Goal: Task Accomplishment & Management: Use online tool/utility

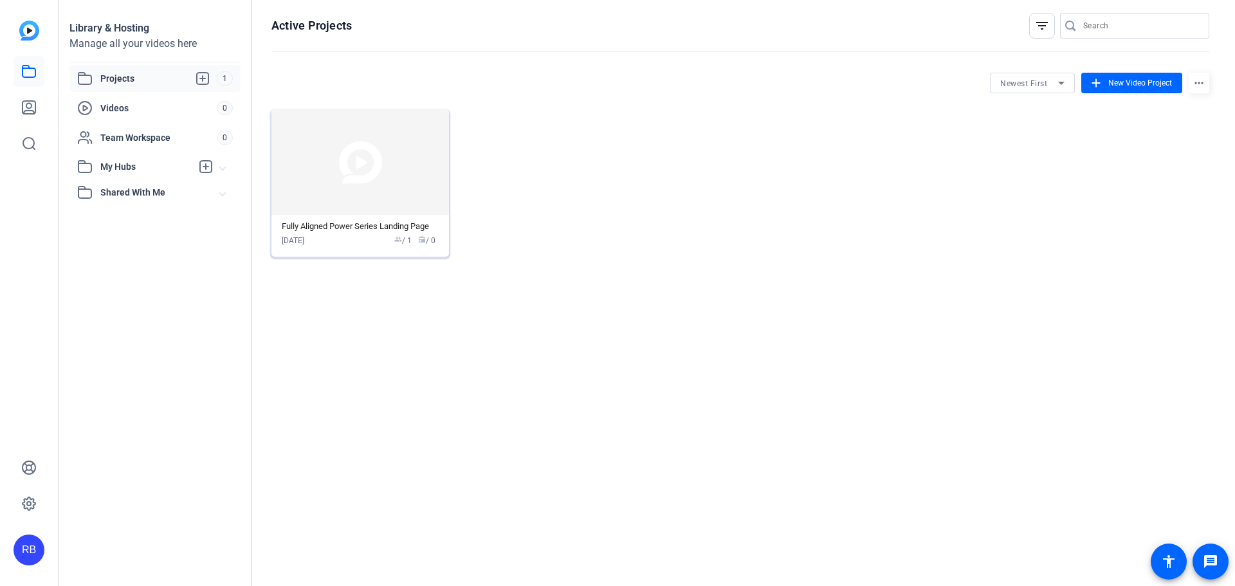
click at [373, 235] on div "[DATE] group / 1 radio / 0" at bounding box center [360, 241] width 157 height 12
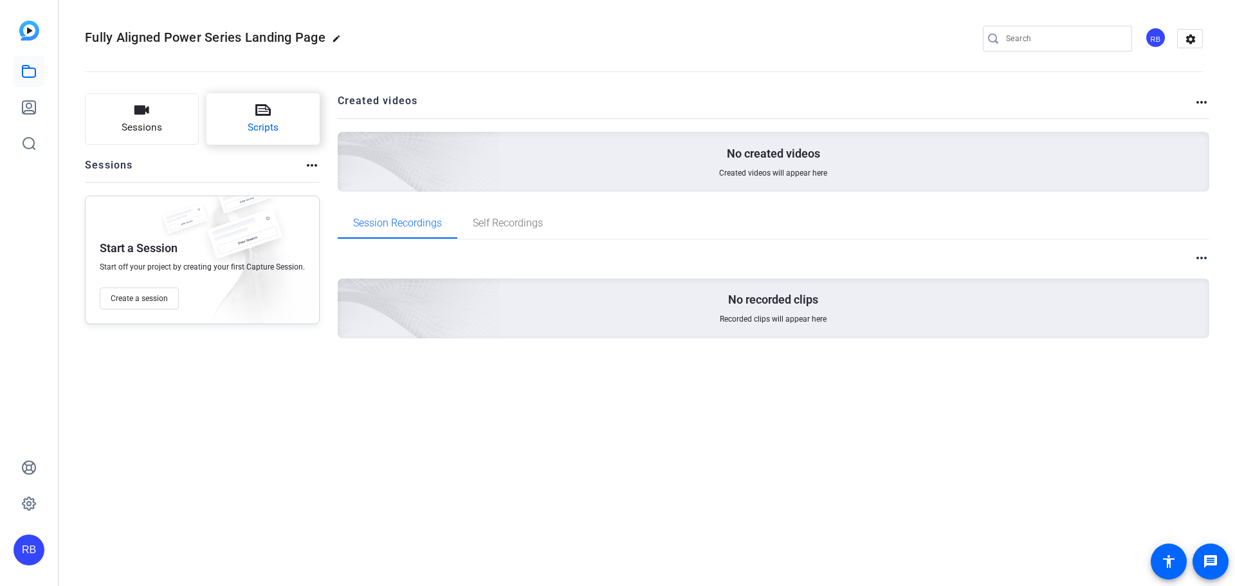
click at [272, 107] on button "Scripts" at bounding box center [264, 118] width 114 height 51
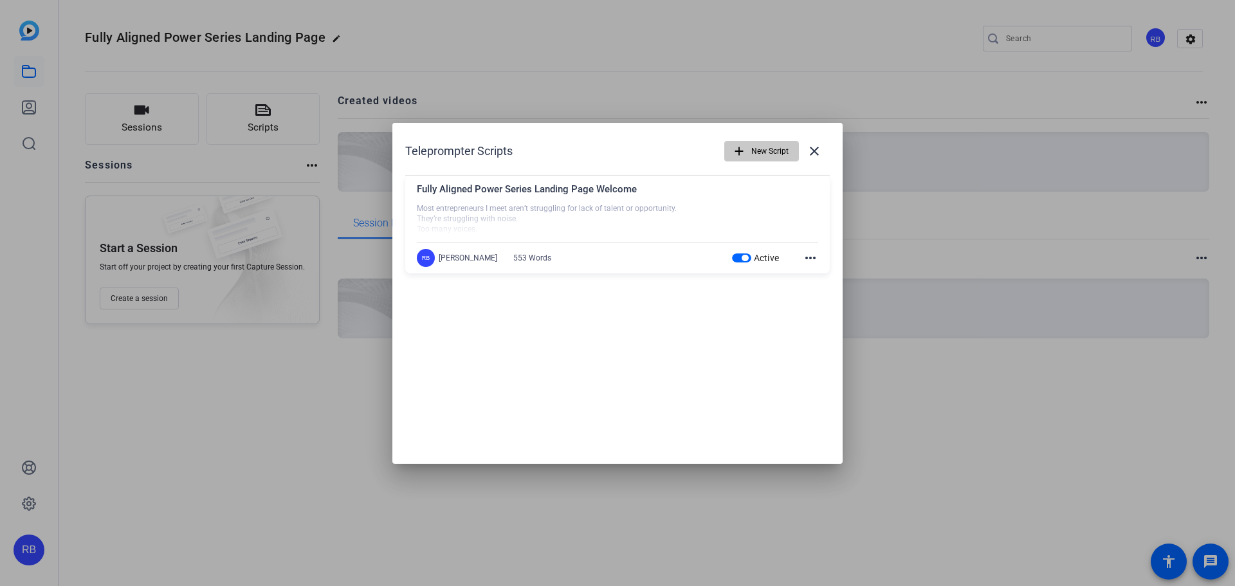
click at [763, 155] on span "New Script" at bounding box center [769, 151] width 37 height 24
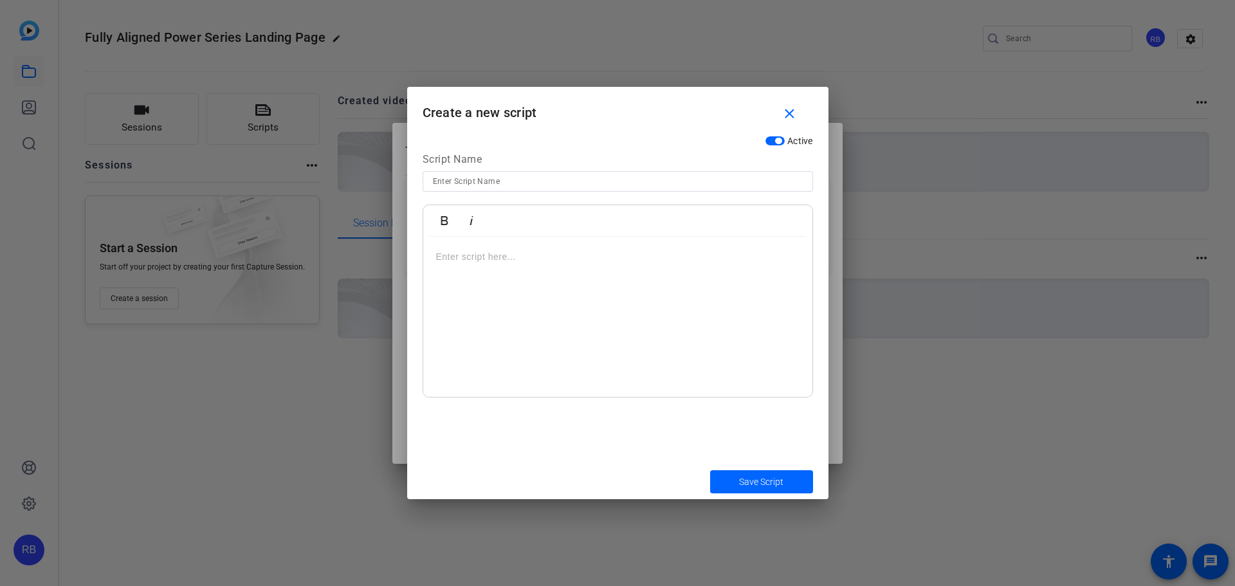
click at [530, 331] on div at bounding box center [617, 317] width 389 height 161
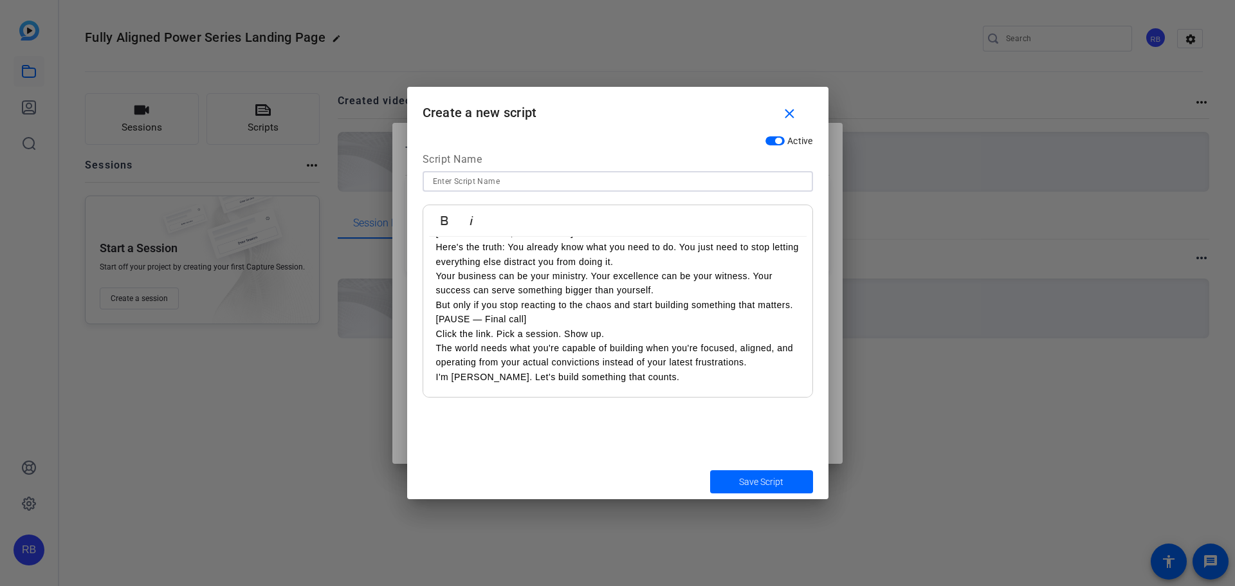
click at [624, 186] on input at bounding box center [618, 181] width 370 height 15
paste input "🎥 FULLY ALIGNED POWER SERIES — AUTHENTIC IMPACT SCRIPT"
type input "🎥 FULLY ALIGNED POWER SERIES — AUTHENTIC IMPACT SCRIPT"
click at [747, 484] on span "Save Script" at bounding box center [761, 482] width 44 height 14
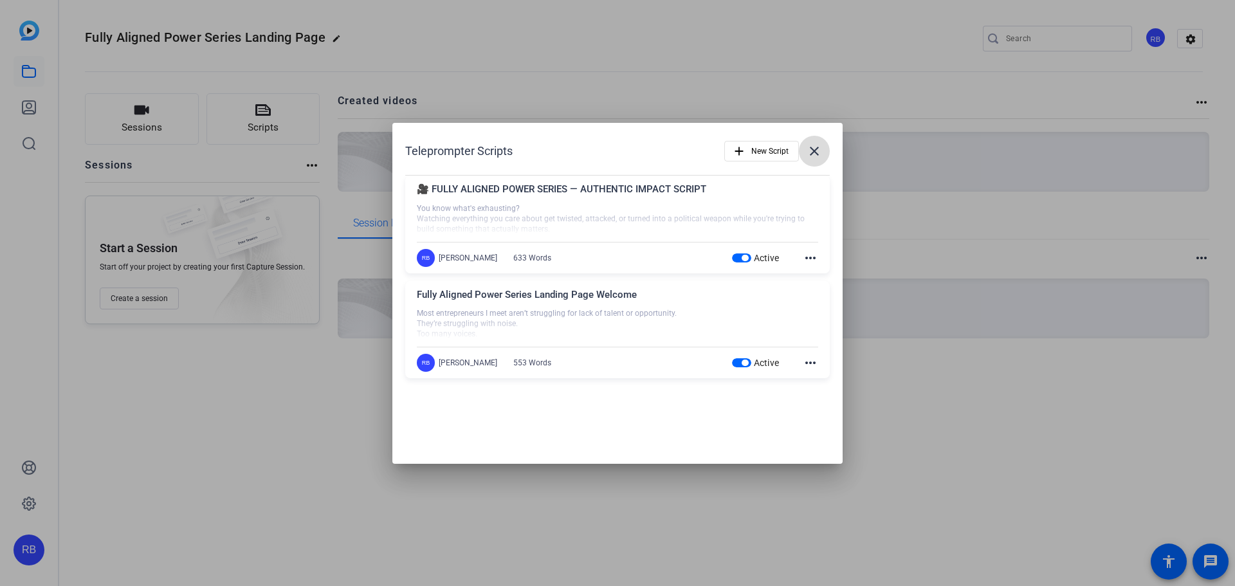
click at [818, 151] on mat-icon "close" at bounding box center [814, 150] width 15 height 15
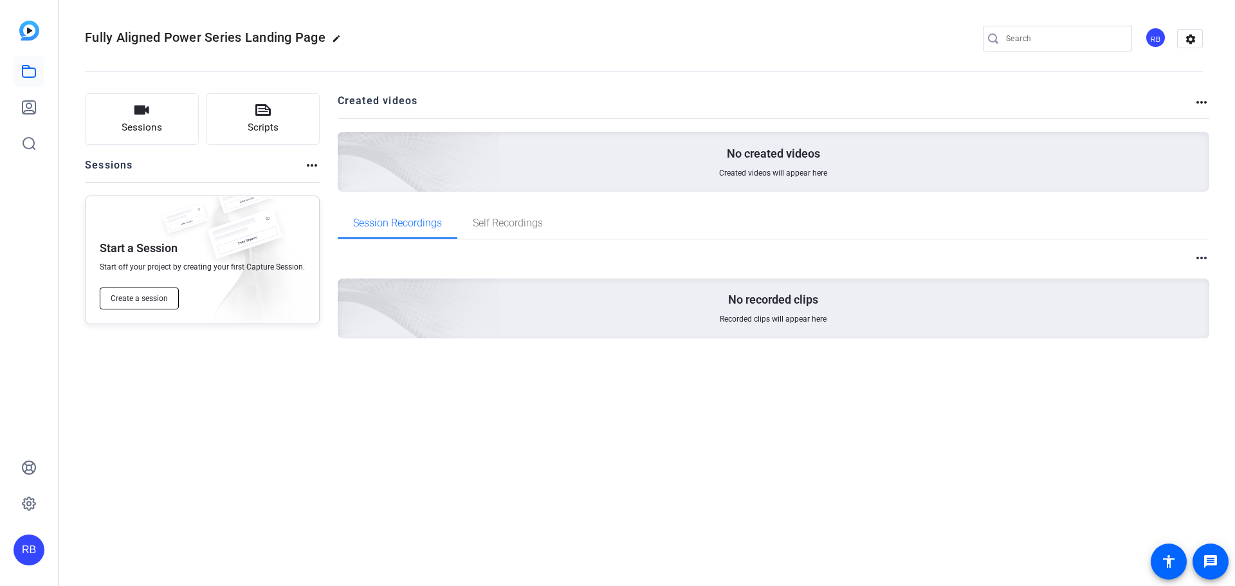
click at [138, 298] on span "Create a session" at bounding box center [139, 298] width 57 height 10
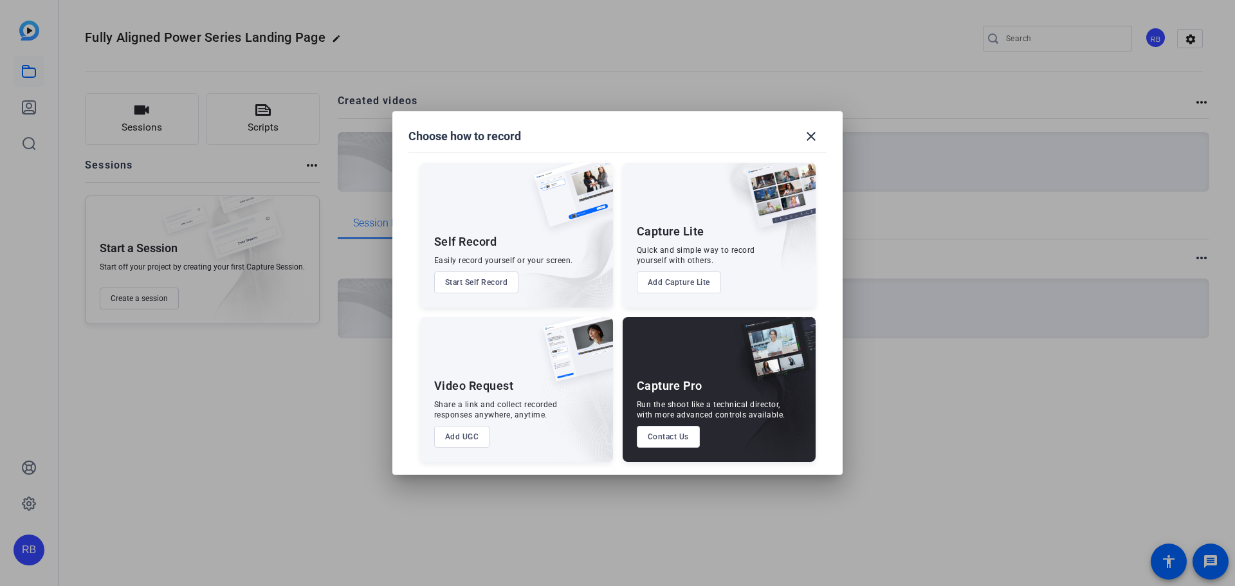
click at [463, 287] on button "Start Self Record" at bounding box center [476, 282] width 85 height 22
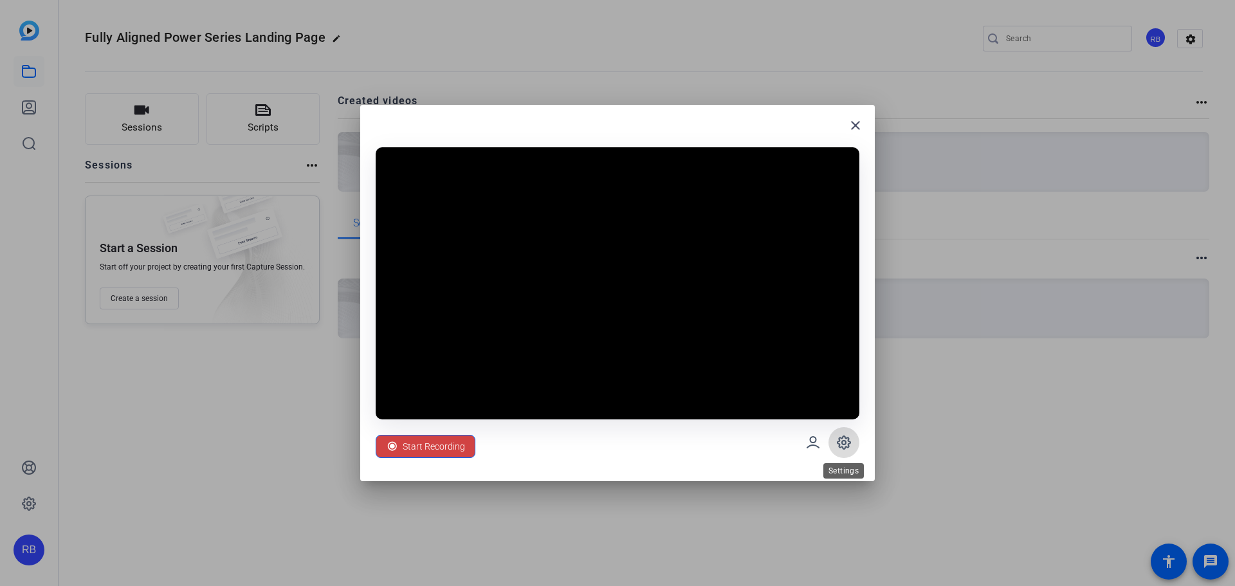
click at [845, 449] on icon at bounding box center [844, 442] width 13 height 13
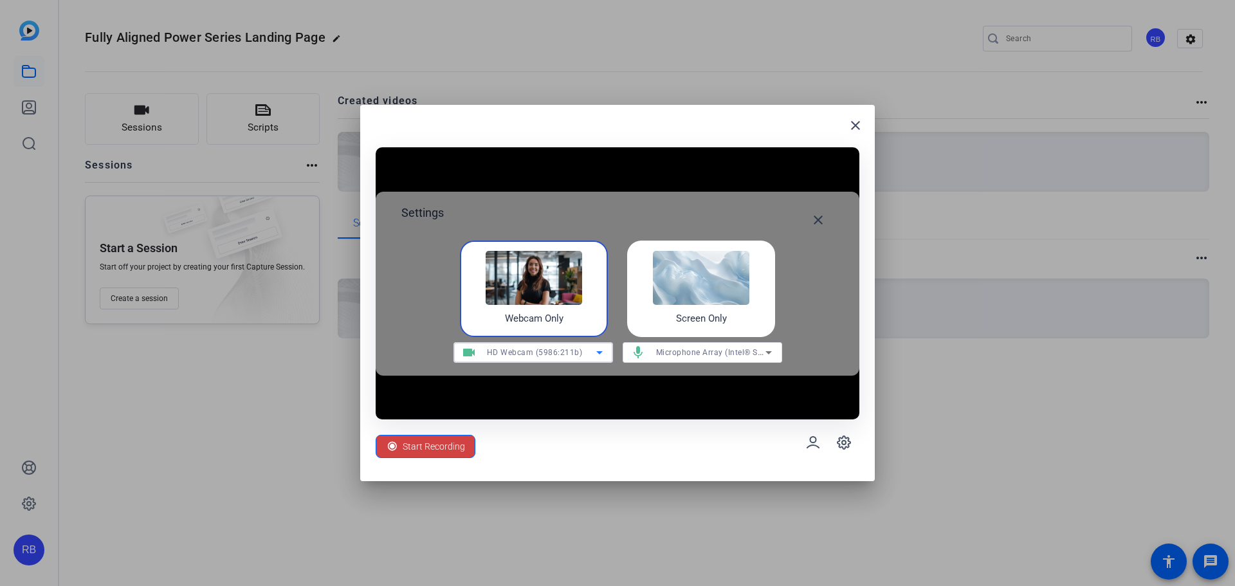
click at [598, 358] on icon at bounding box center [599, 352] width 15 height 15
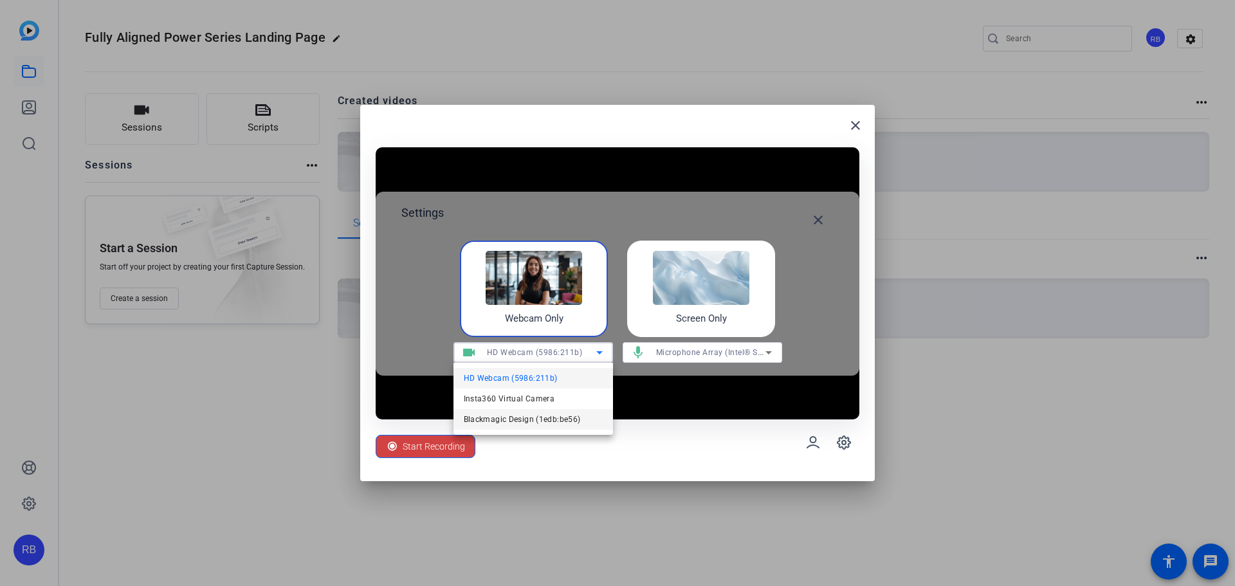
click at [504, 412] on span "Blackmagic Design (1edb:be56)" at bounding box center [522, 419] width 117 height 15
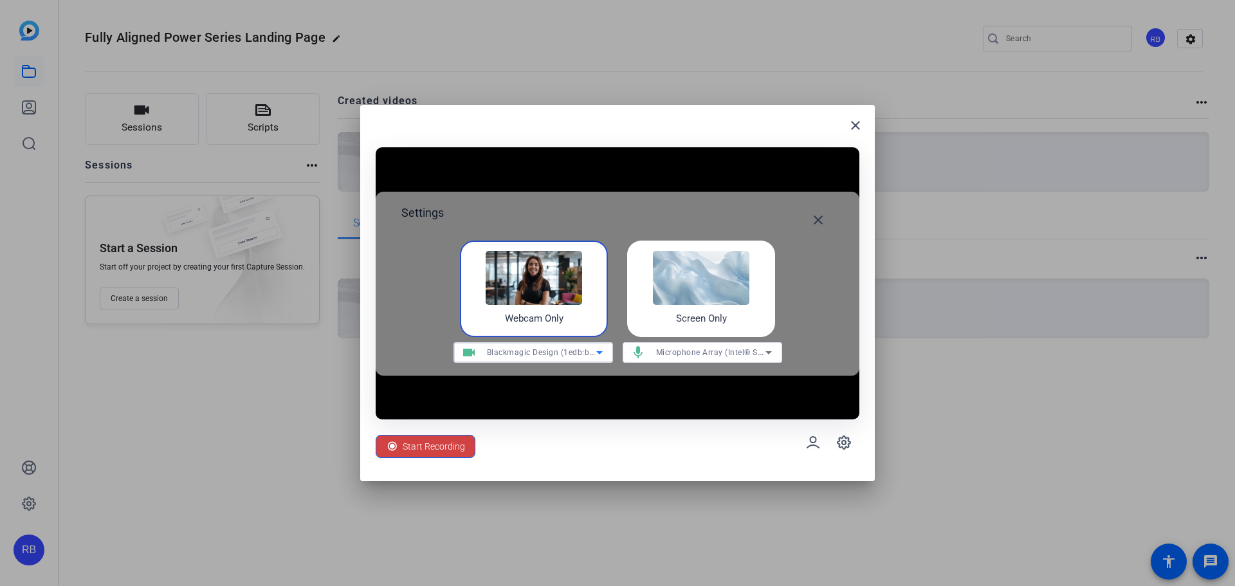
click at [767, 356] on icon at bounding box center [768, 352] width 15 height 15
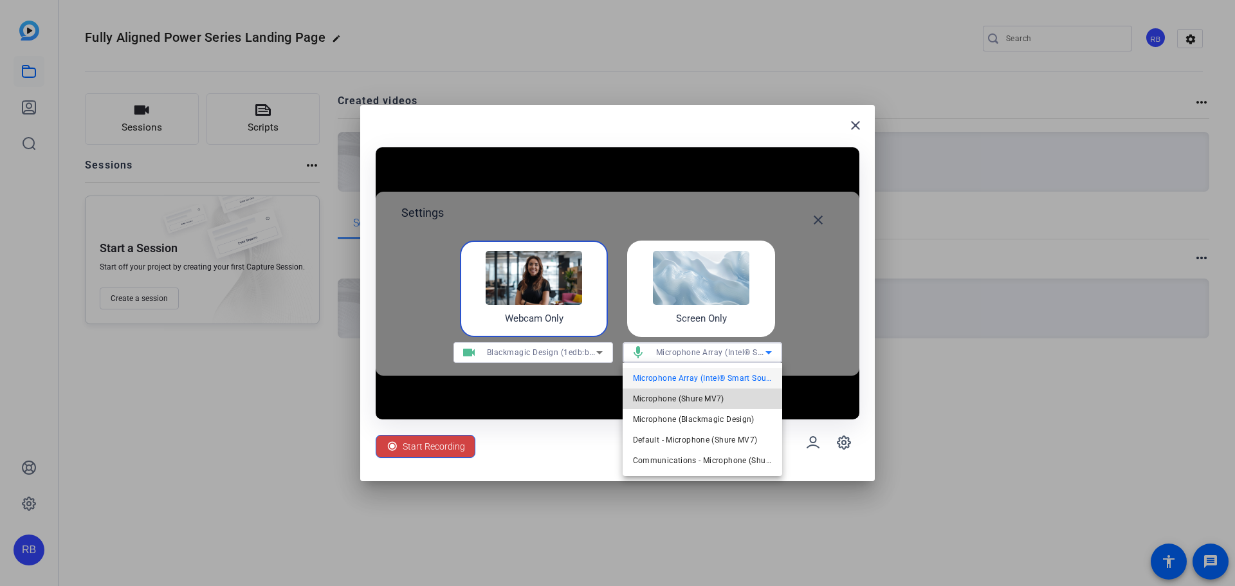
click at [672, 407] on mat-option "Microphone (Shure MV7)" at bounding box center [703, 399] width 160 height 21
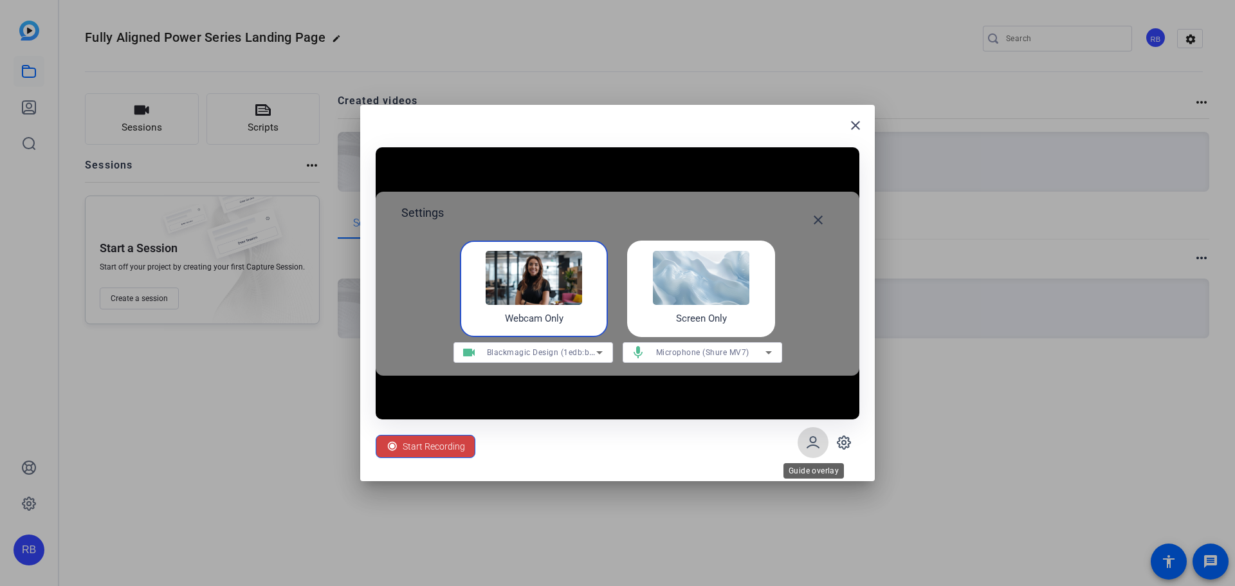
click at [814, 443] on icon at bounding box center [812, 442] width 15 height 15
click at [829, 215] on span at bounding box center [818, 220] width 31 height 31
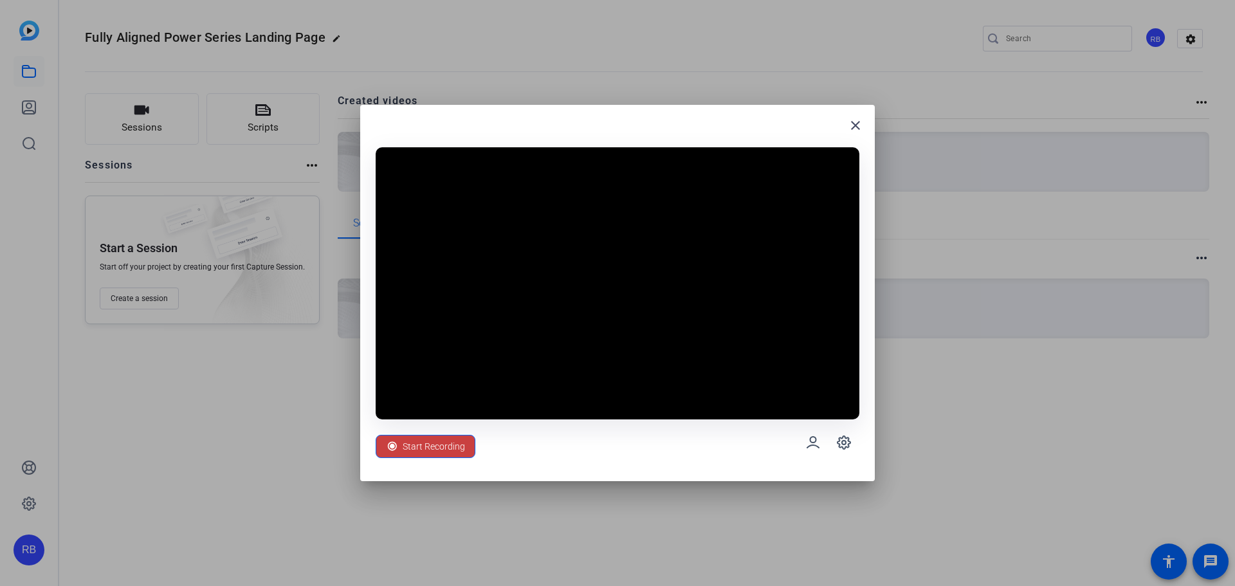
click at [434, 449] on span "Start Recording" at bounding box center [434, 446] width 62 height 24
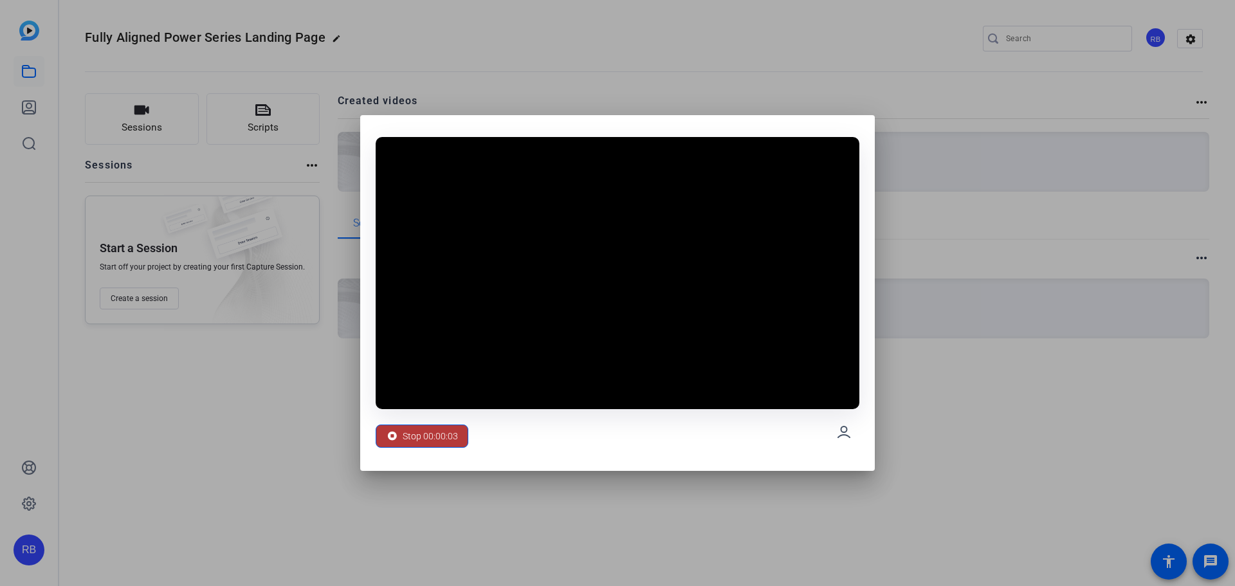
click at [423, 439] on span "Stop 00:00:03" at bounding box center [430, 436] width 55 height 24
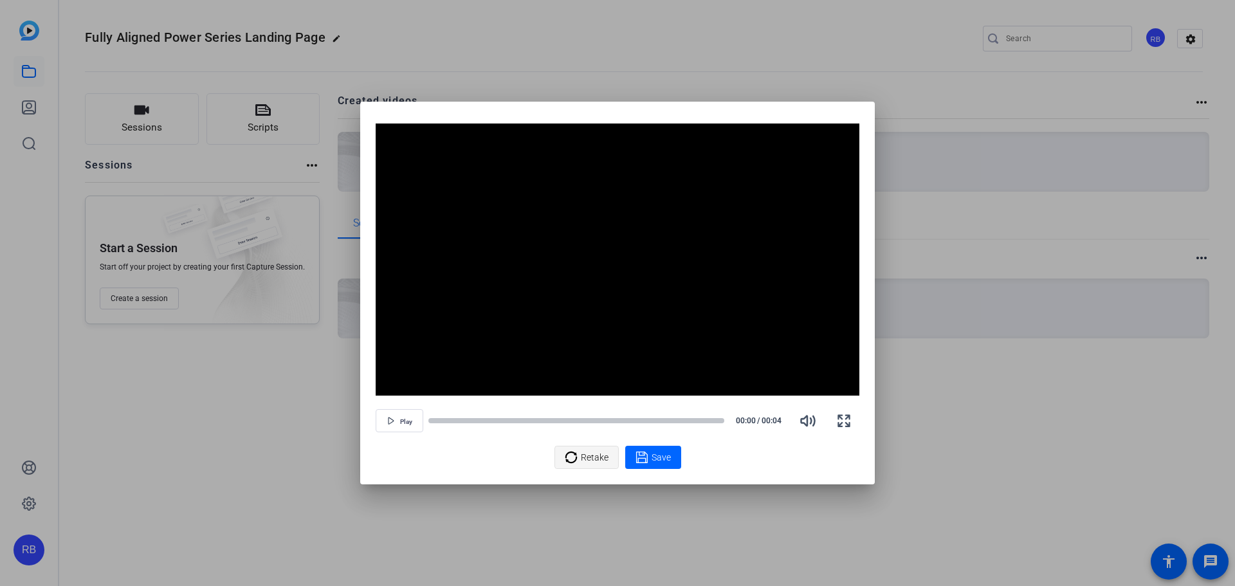
click at [587, 454] on span "Retake" at bounding box center [595, 457] width 28 height 24
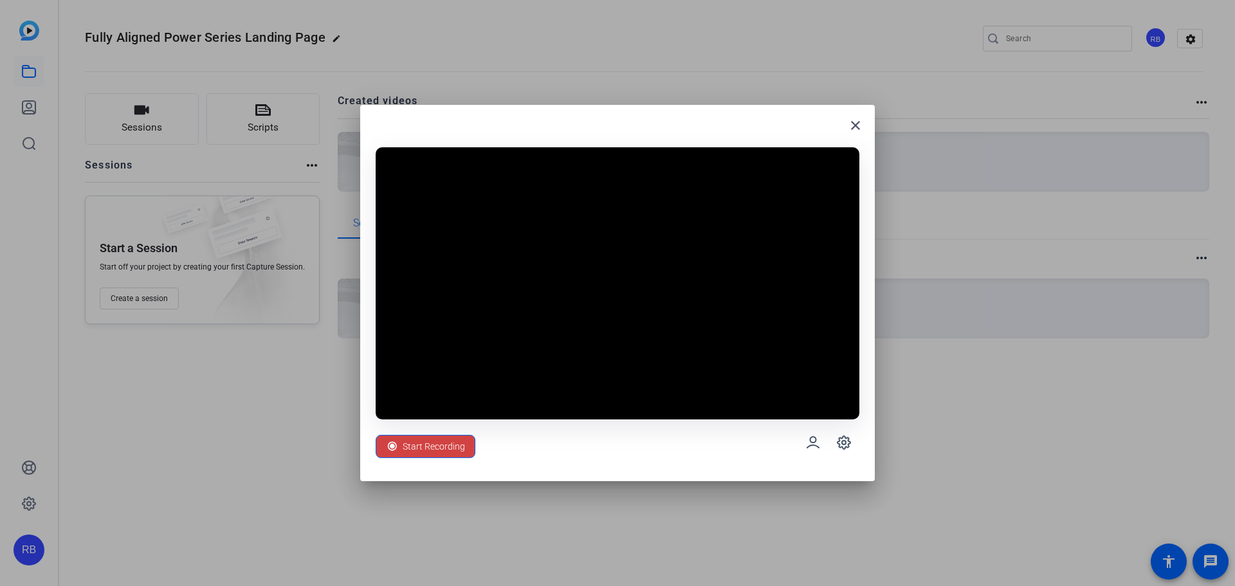
drag, startPoint x: 727, startPoint y: 142, endPoint x: 767, endPoint y: 167, distance: 47.1
click at [767, 167] on div "close Start Recording" at bounding box center [617, 293] width 515 height 376
click at [1061, 173] on div at bounding box center [617, 293] width 1235 height 586
click at [858, 124] on mat-icon "close" at bounding box center [855, 125] width 15 height 15
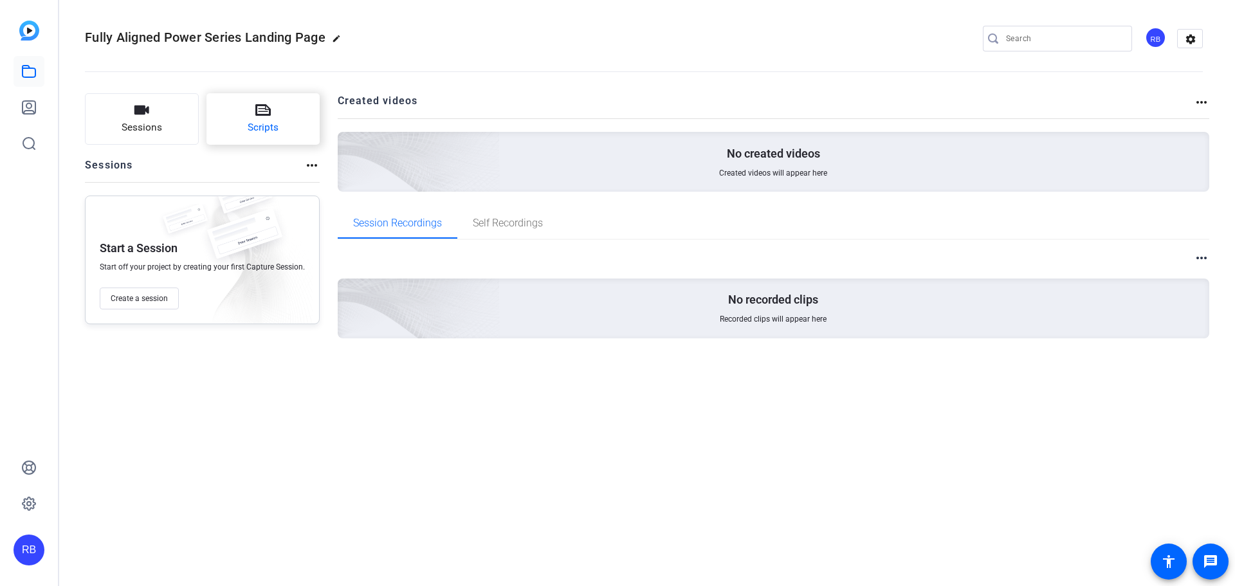
click at [271, 101] on button "Scripts" at bounding box center [264, 118] width 114 height 51
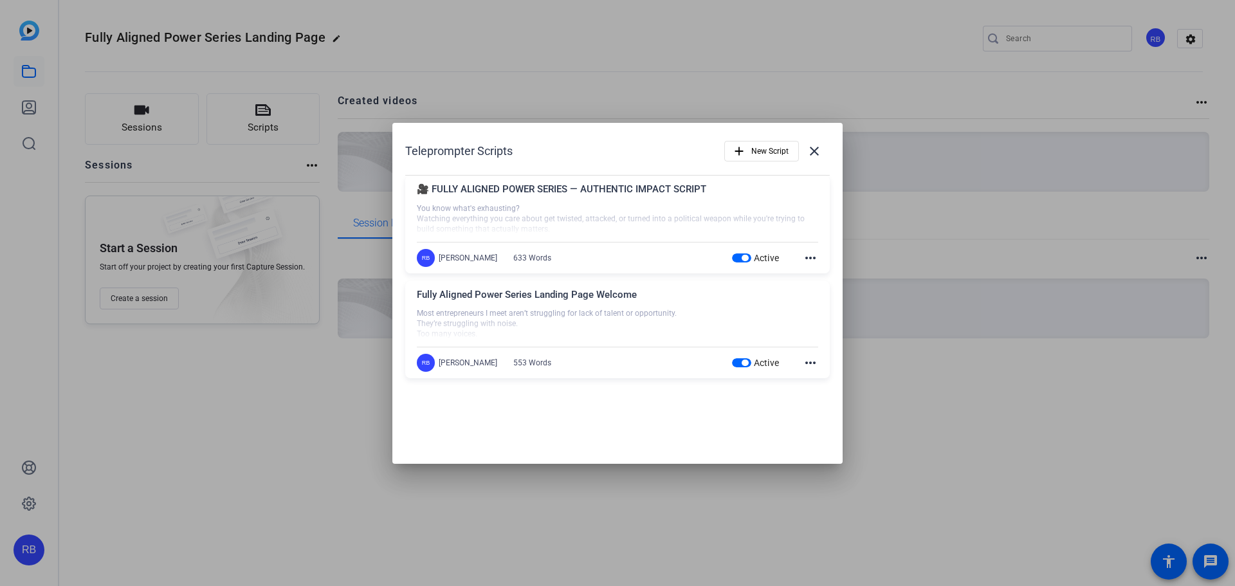
click at [553, 203] on div at bounding box center [617, 219] width 401 height 32
click at [477, 188] on div "🎥 FULLY ALIGNED POWER SERIES — AUTHENTIC IMPACT SCRIPT" at bounding box center [617, 192] width 401 height 21
click at [814, 253] on mat-icon "more_horiz" at bounding box center [810, 257] width 15 height 15
click at [616, 208] on div at bounding box center [617, 293] width 1235 height 586
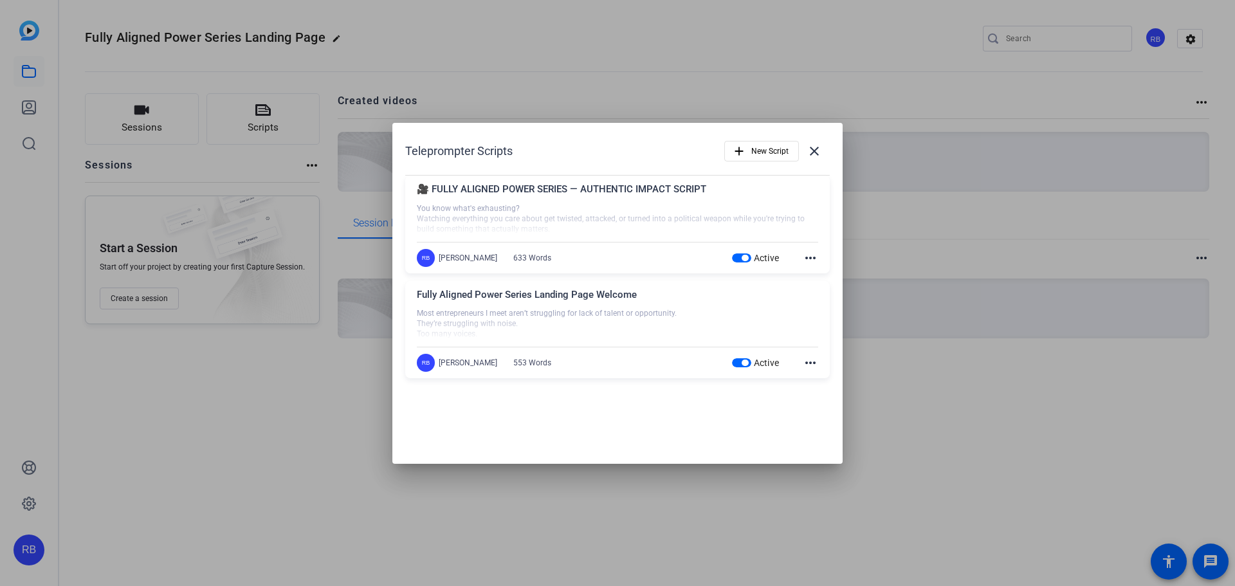
click at [761, 257] on span "Active" at bounding box center [767, 258] width 26 height 10
click at [751, 257] on button "Active" at bounding box center [741, 257] width 19 height 9
click at [738, 257] on span "button" at bounding box center [733, 257] width 19 height 9
click at [740, 362] on span "button" at bounding box center [741, 362] width 19 height 9
click at [816, 153] on mat-icon "close" at bounding box center [814, 150] width 15 height 15
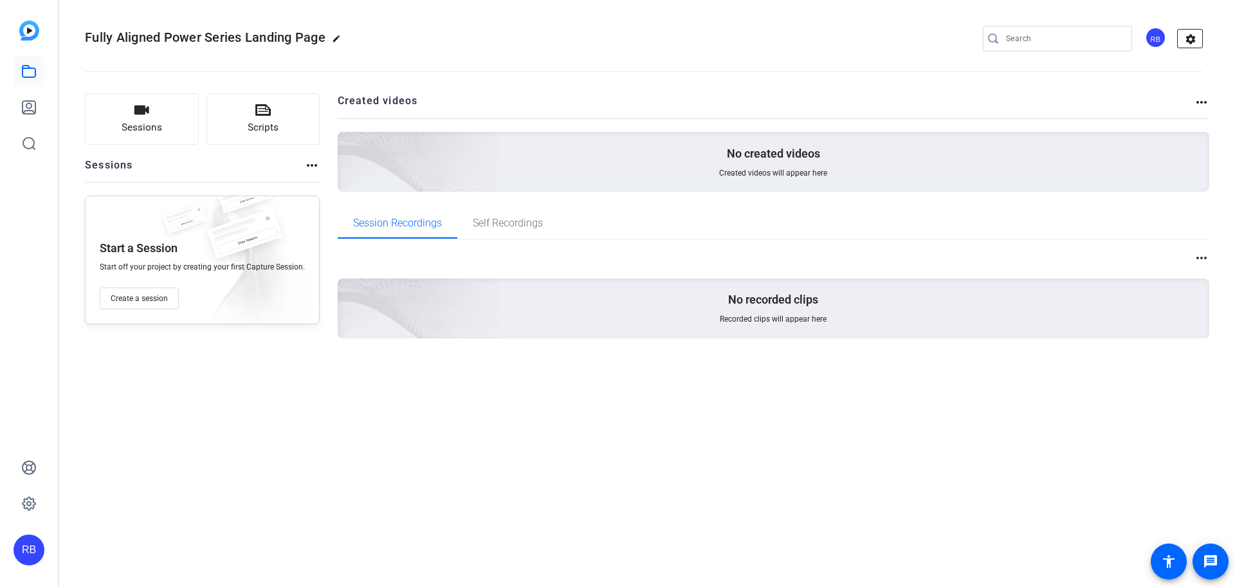
click at [1194, 46] on mat-icon "settings" at bounding box center [1191, 39] width 26 height 19
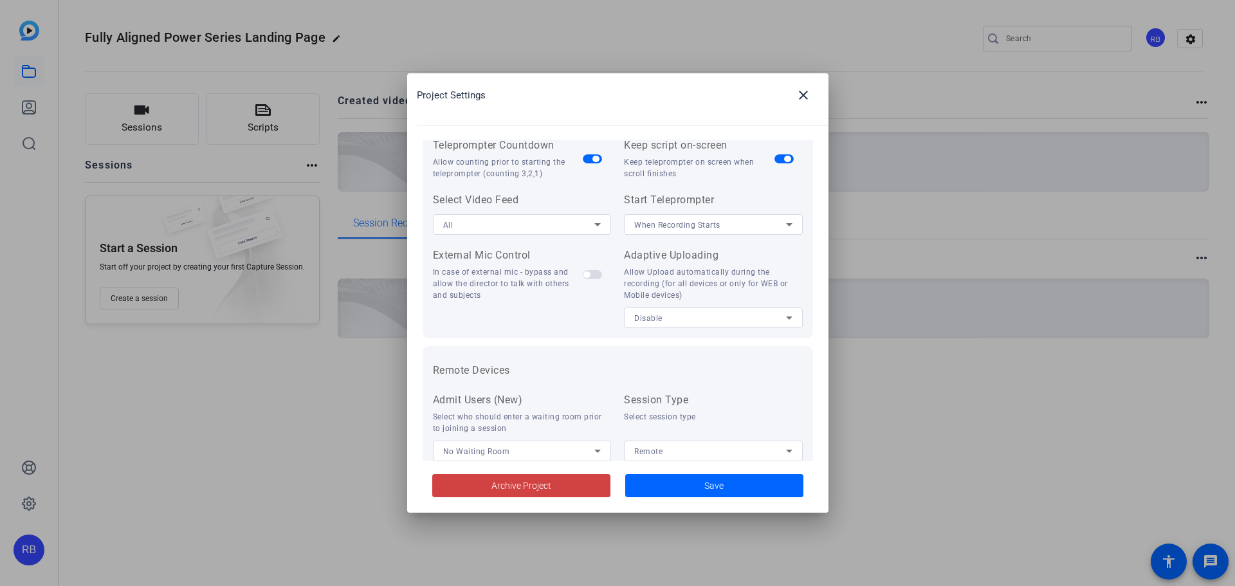
scroll to position [236, 0]
click at [786, 225] on icon at bounding box center [789, 223] width 6 height 3
click at [717, 250] on mat-option "When Recording Starts" at bounding box center [709, 249] width 176 height 21
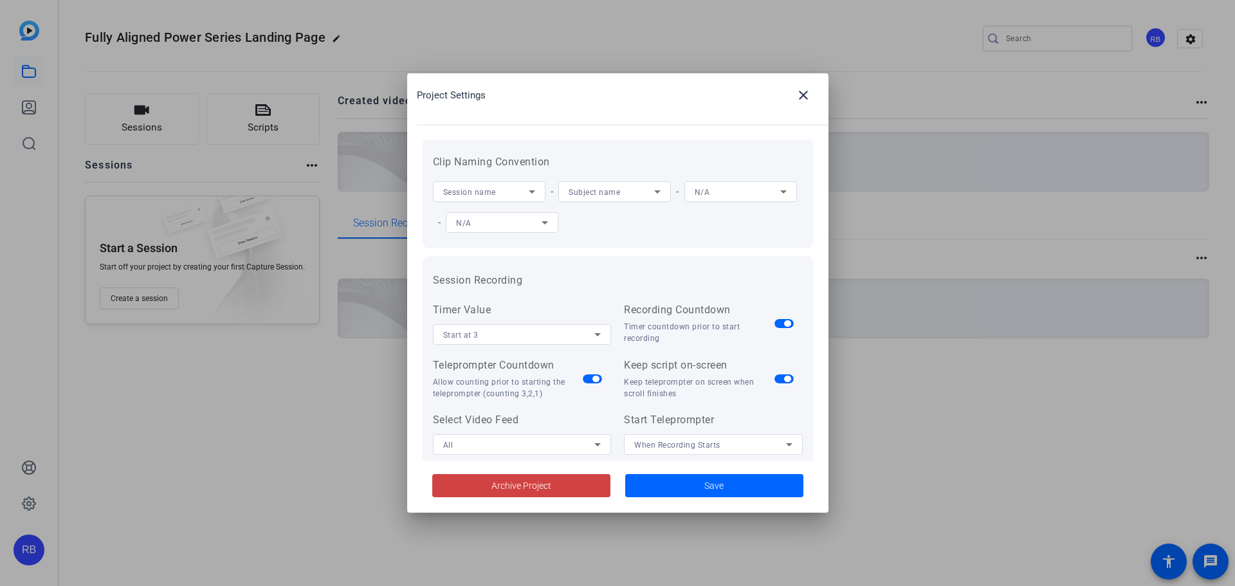
scroll to position [0, 0]
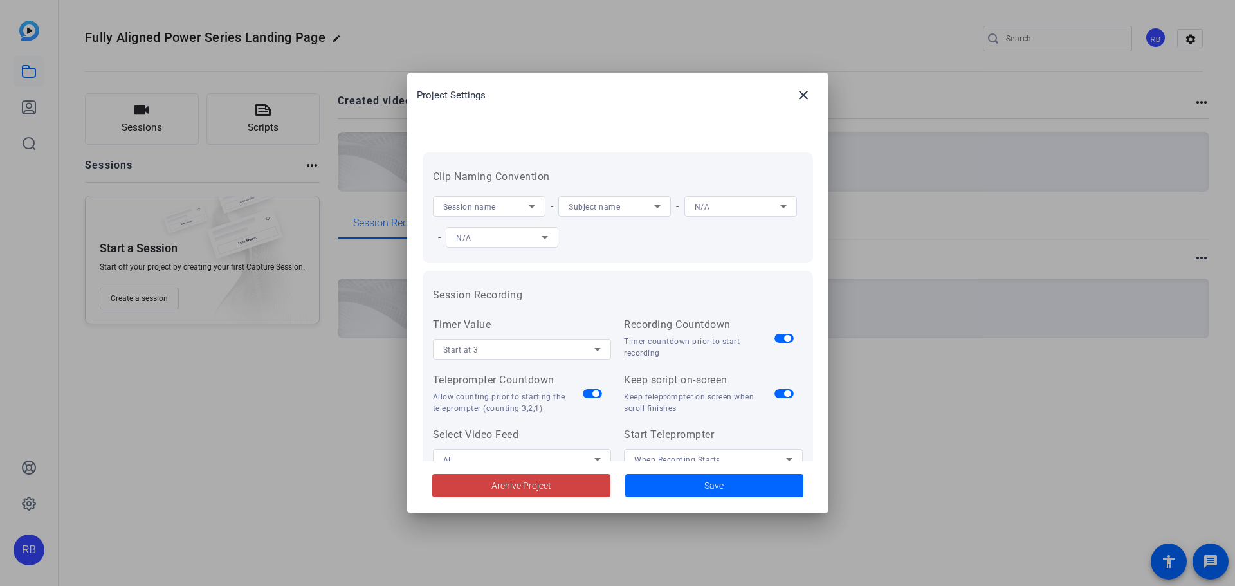
click at [446, 235] on span "-" at bounding box center [440, 237] width 14 height 12
click at [651, 208] on icon at bounding box center [657, 206] width 15 height 15
click at [595, 234] on span "Session name" at bounding box center [595, 232] width 52 height 15
click at [553, 243] on icon at bounding box center [544, 237] width 15 height 15
click at [532, 199] on div at bounding box center [617, 293] width 1235 height 586
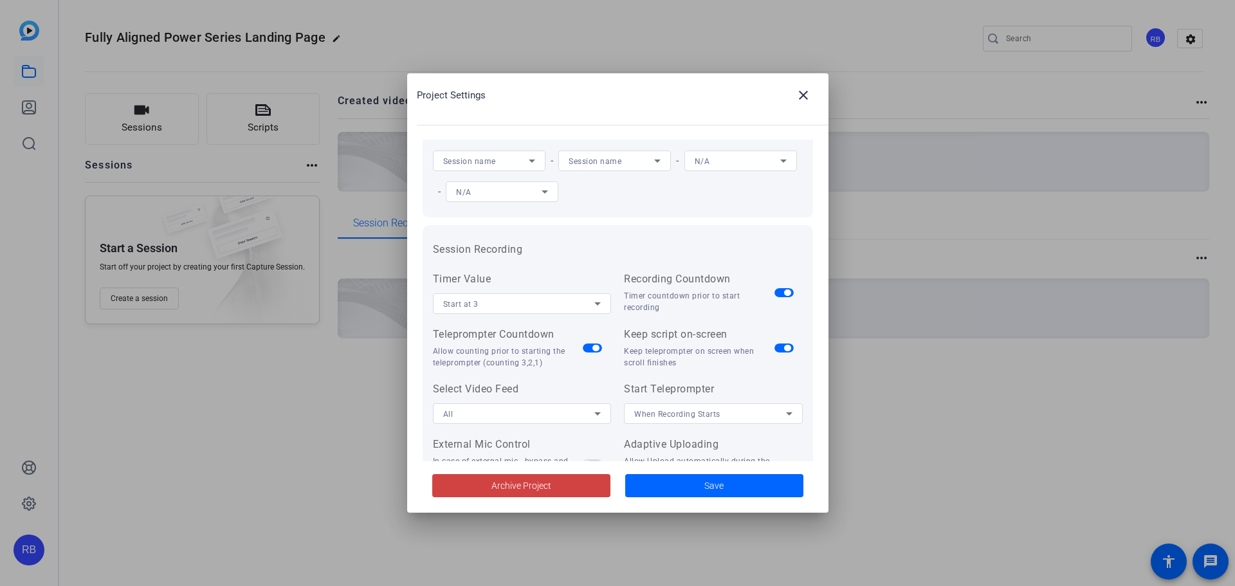
scroll to position [42, 0]
click at [594, 417] on icon at bounding box center [597, 417] width 6 height 3
click at [593, 417] on div at bounding box center [617, 293] width 1235 height 586
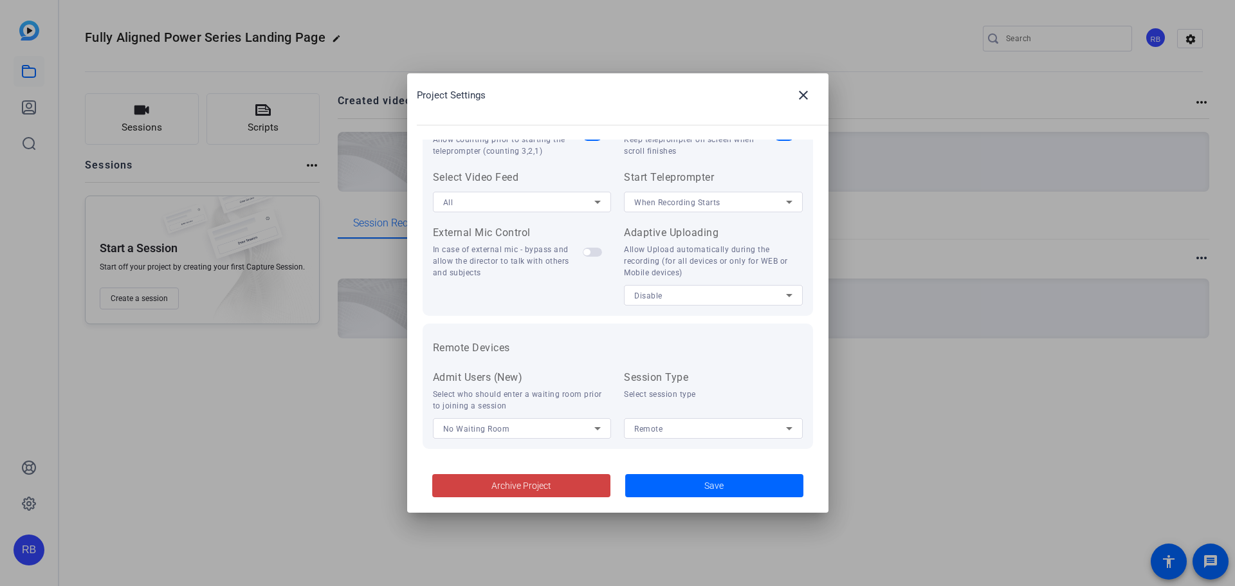
scroll to position [266, 0]
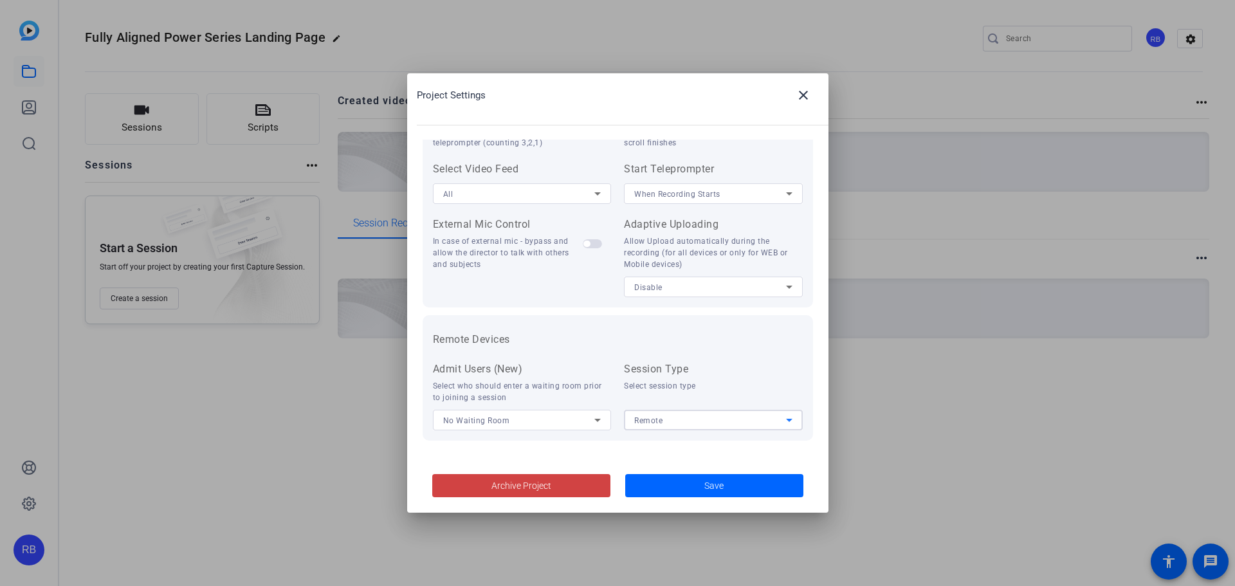
click at [785, 426] on icon at bounding box center [789, 419] width 15 height 15
click at [785, 426] on div at bounding box center [617, 293] width 1235 height 586
click at [698, 490] on span at bounding box center [714, 485] width 178 height 31
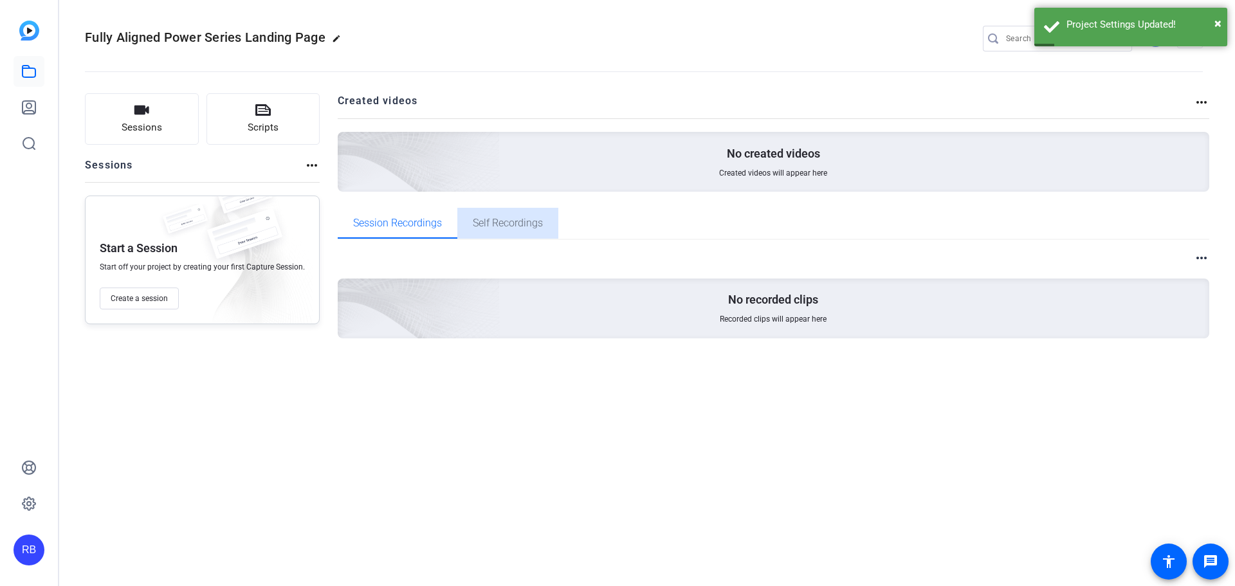
click at [497, 228] on span "Self Recordings" at bounding box center [508, 223] width 70 height 10
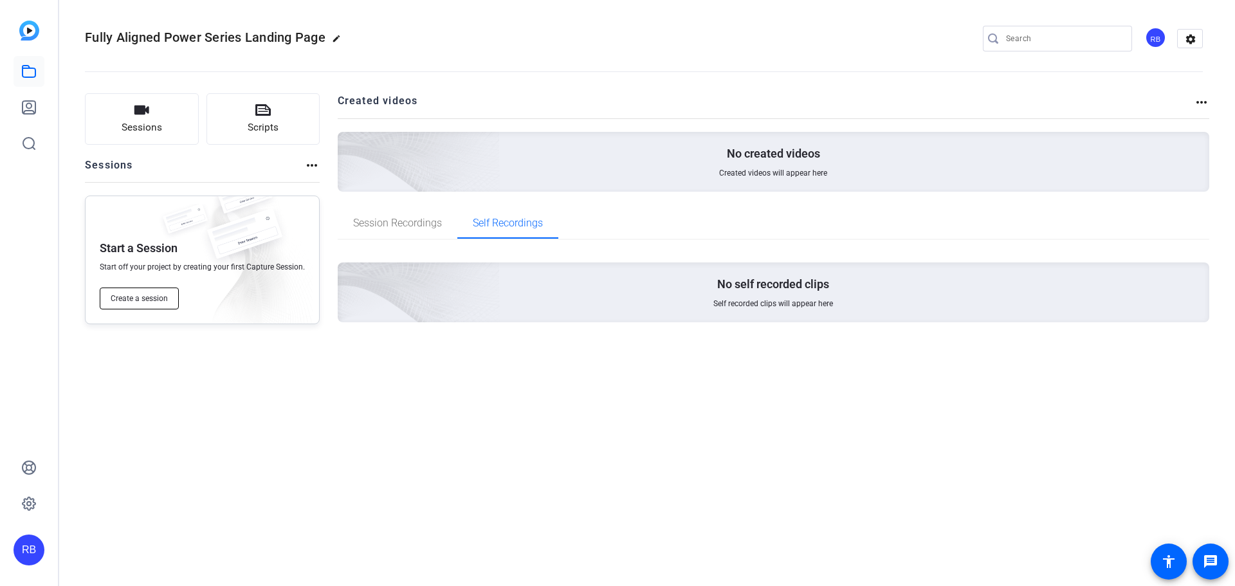
click at [142, 306] on button "Create a session" at bounding box center [139, 299] width 79 height 22
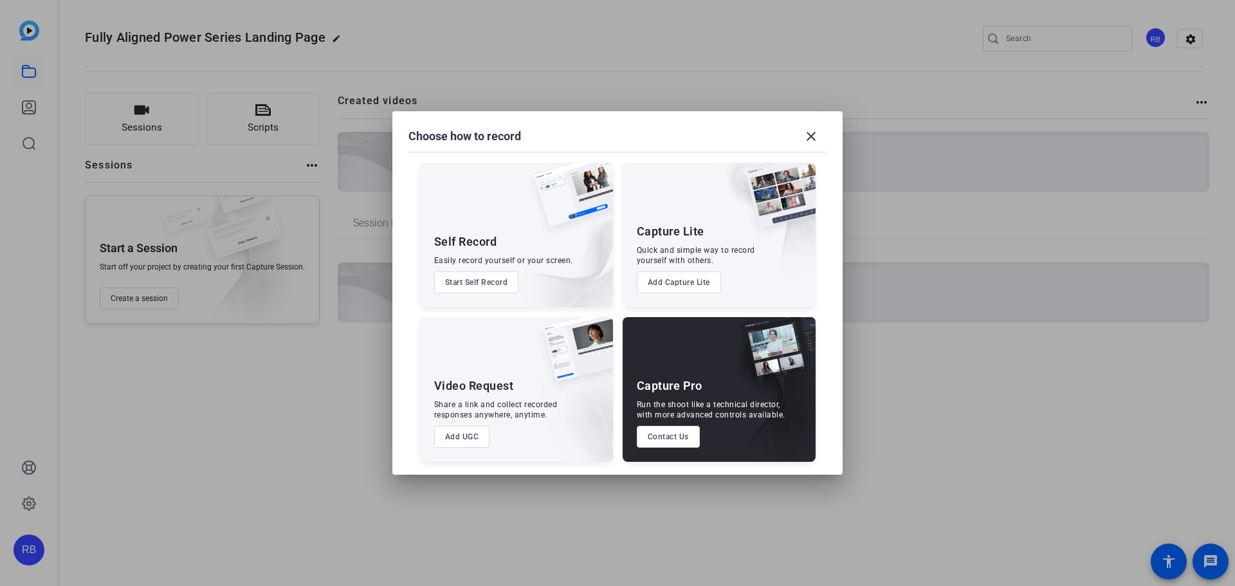
click at [495, 279] on button "Start Self Record" at bounding box center [476, 282] width 85 height 22
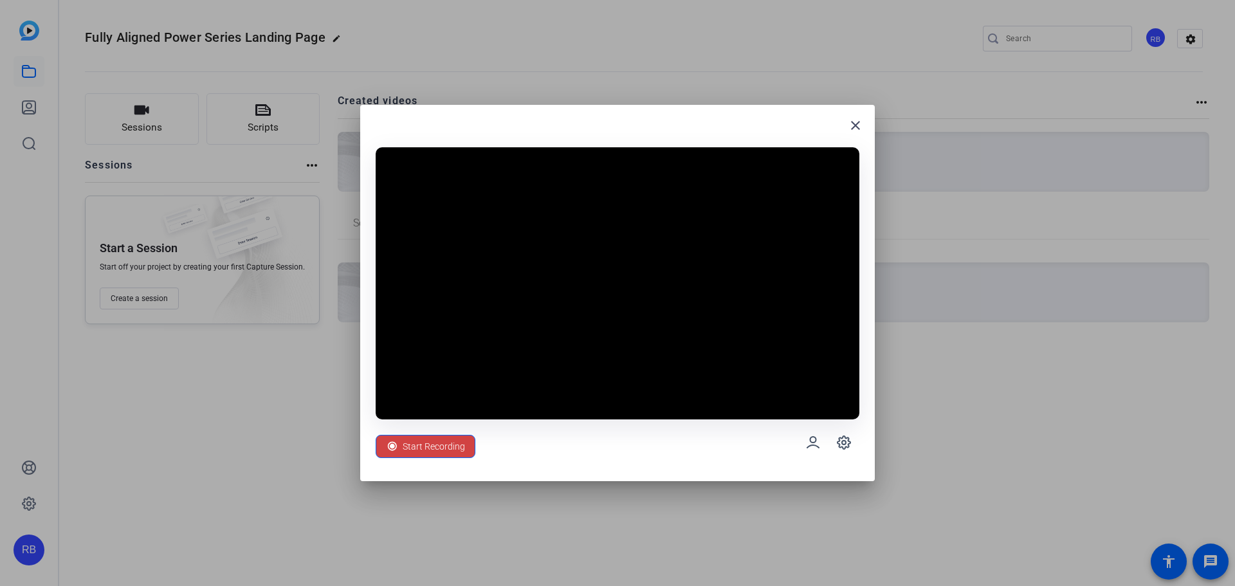
click at [846, 458] on div "Start Recording" at bounding box center [618, 442] width 484 height 46
click at [847, 451] on span at bounding box center [844, 442] width 31 height 31
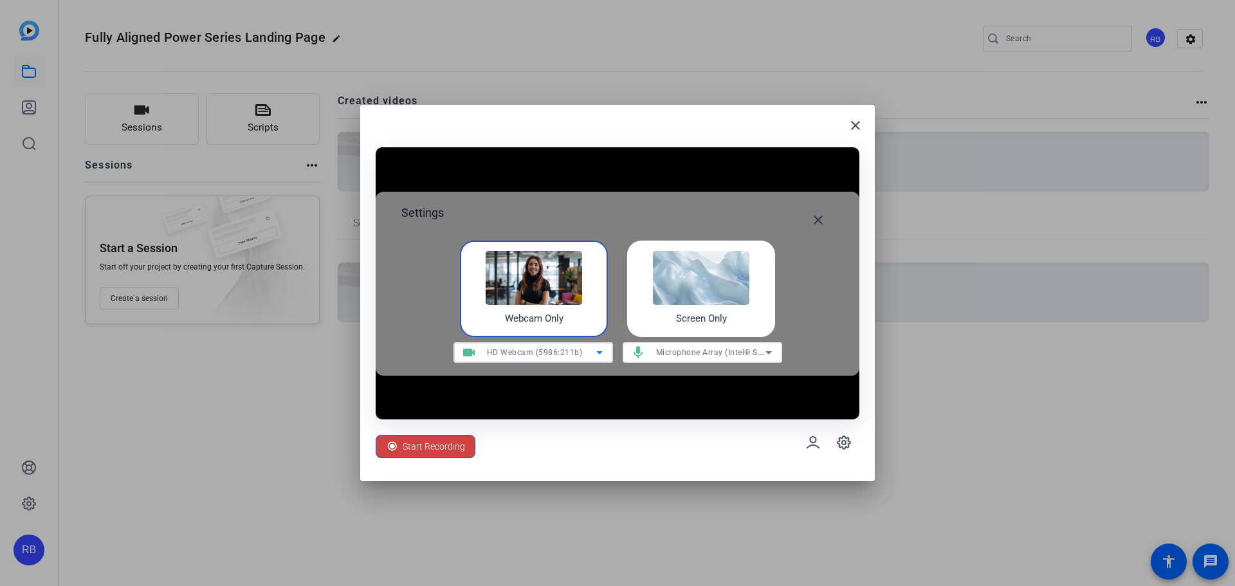
click at [598, 353] on icon at bounding box center [599, 352] width 6 height 3
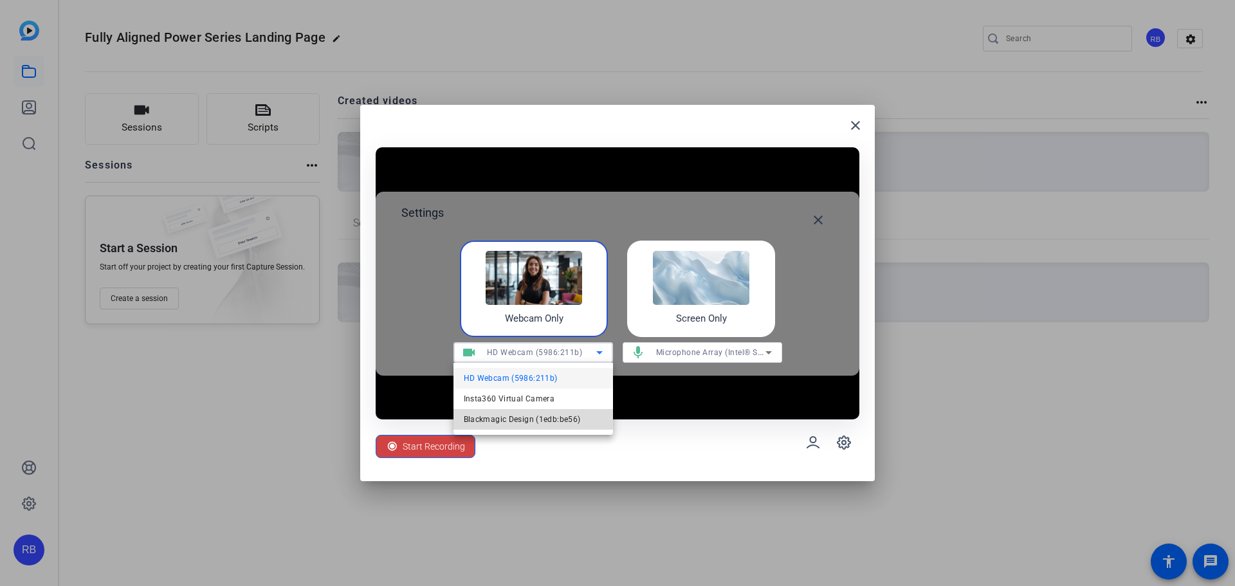
click at [499, 416] on span "Blackmagic Design (1edb:be56)" at bounding box center [522, 419] width 117 height 15
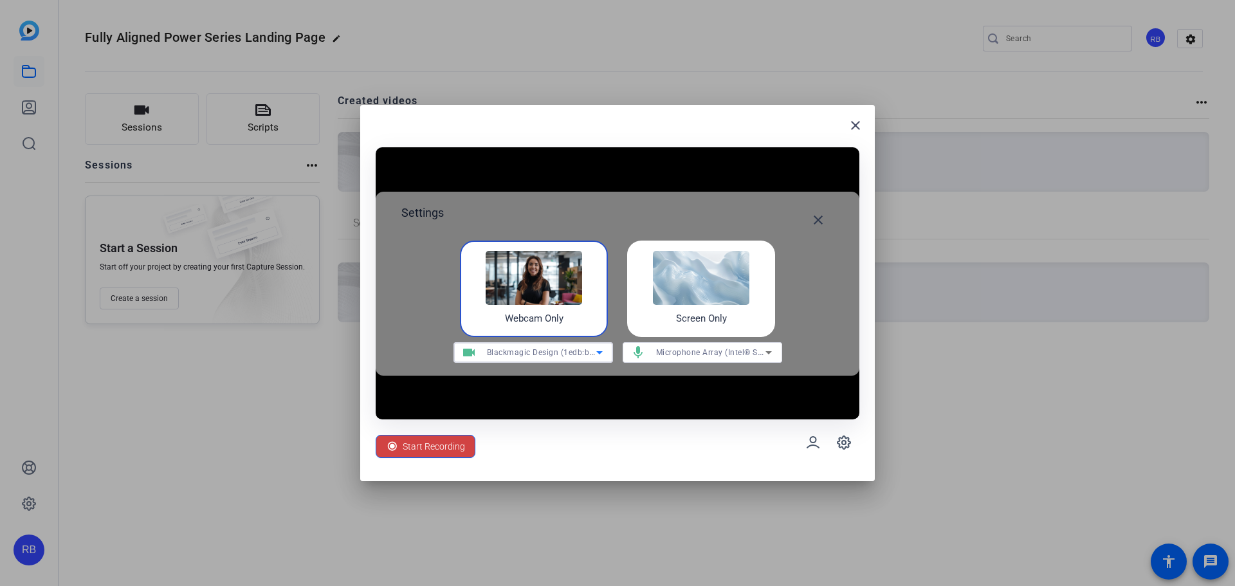
click at [771, 353] on icon at bounding box center [768, 352] width 15 height 15
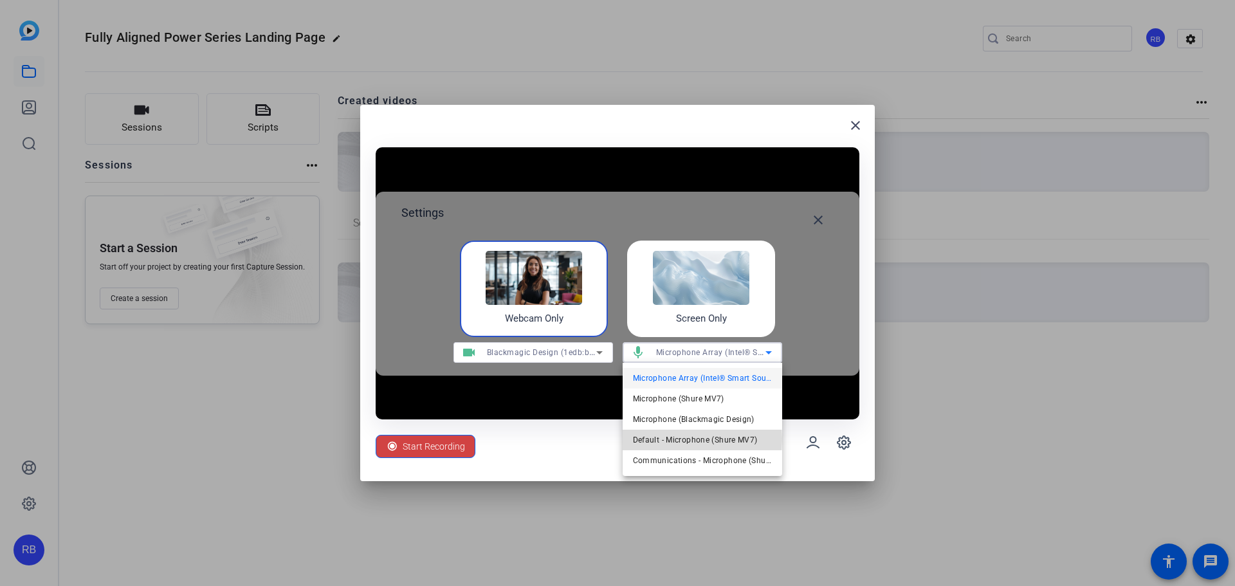
click at [664, 439] on span "Default - Microphone (Shure MV7)" at bounding box center [695, 439] width 125 height 15
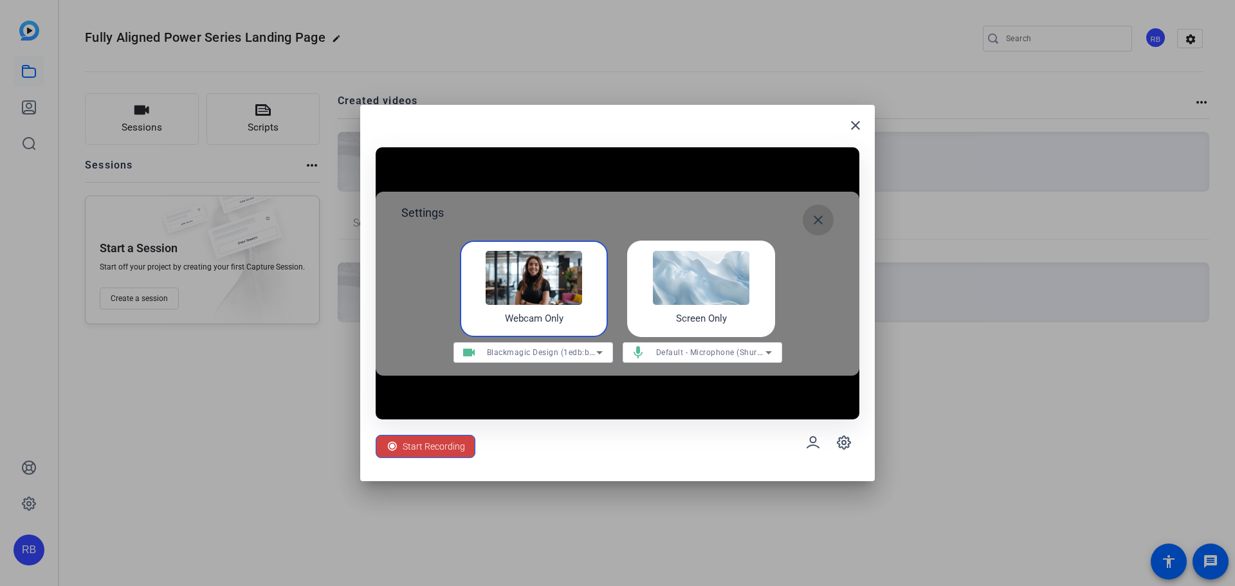
click at [818, 220] on mat-icon "close" at bounding box center [818, 219] width 15 height 15
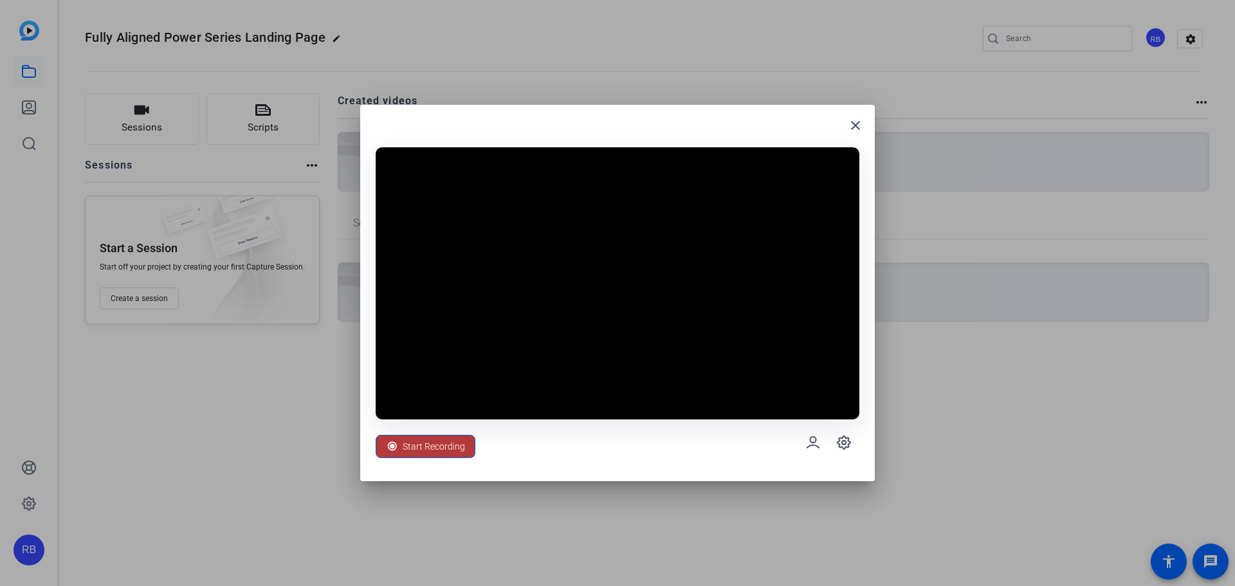
click at [424, 441] on span "Start Recording" at bounding box center [434, 446] width 62 height 24
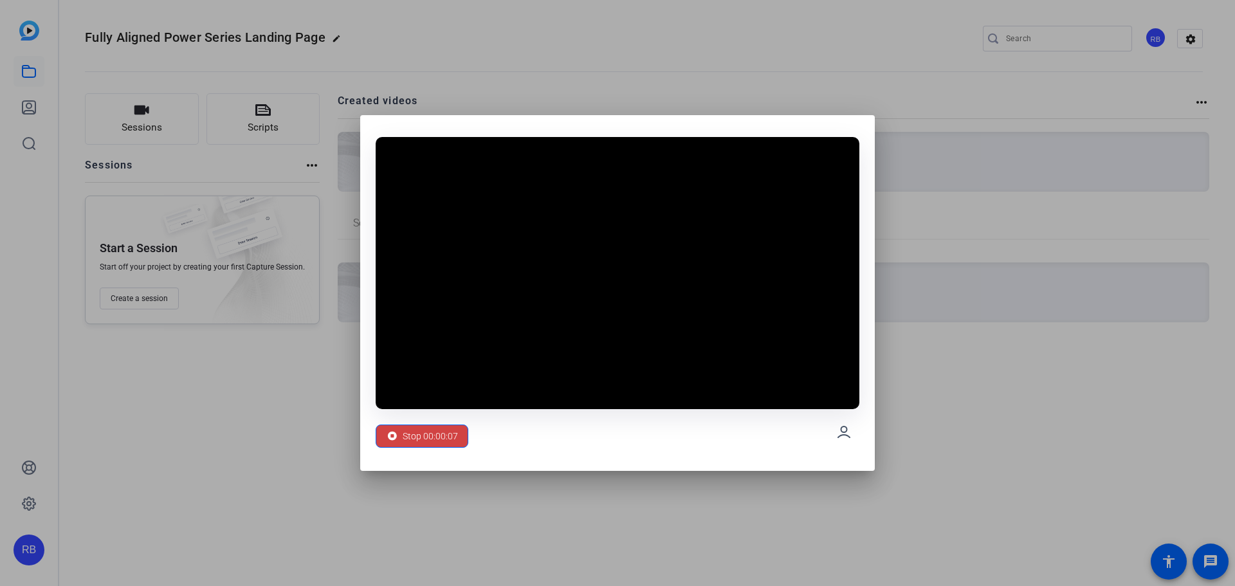
click at [594, 383] on video at bounding box center [618, 273] width 484 height 272
click at [847, 433] on icon at bounding box center [843, 432] width 15 height 15
click at [398, 440] on icon at bounding box center [392, 436] width 13 height 13
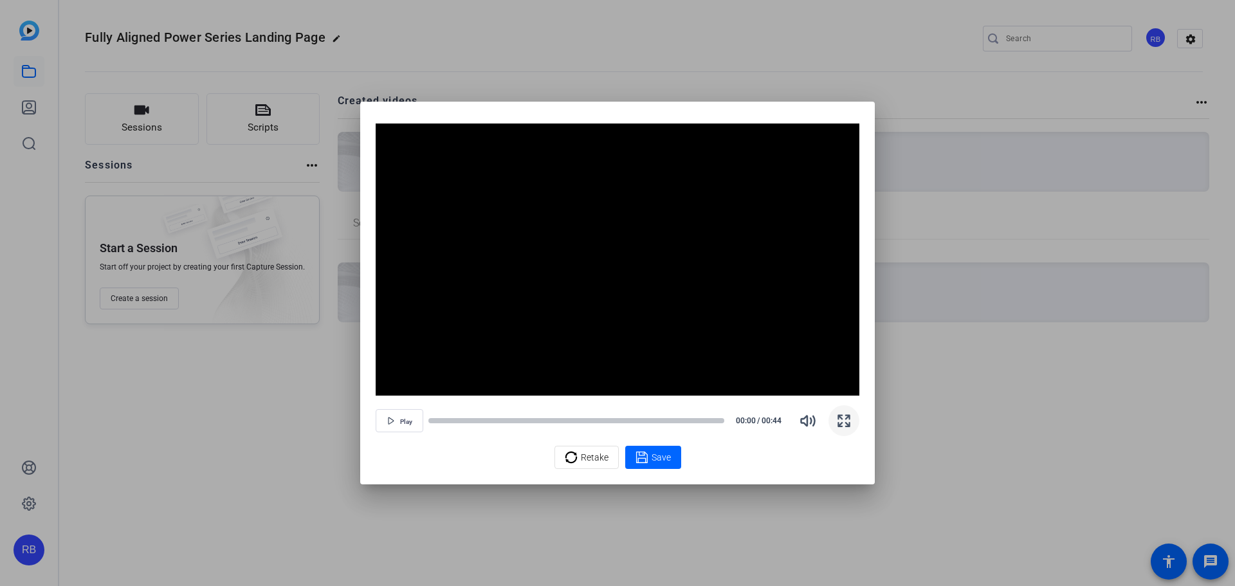
click at [843, 416] on icon "button" at bounding box center [843, 420] width 15 height 15
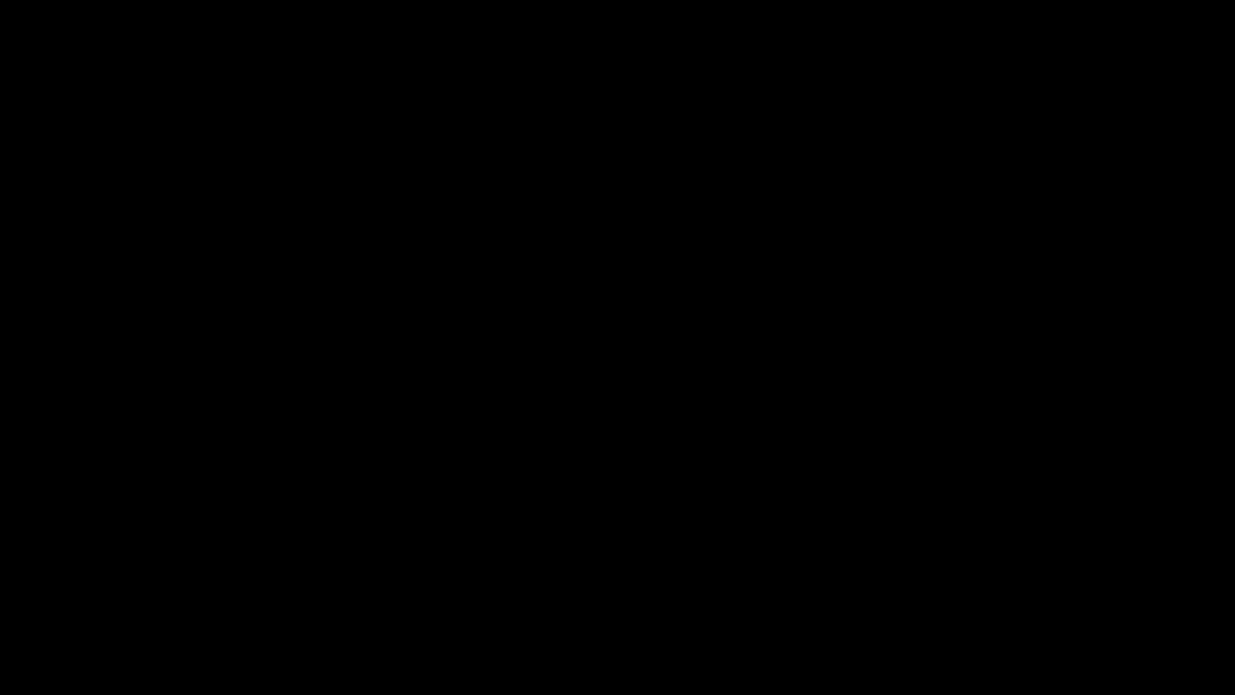
click at [443, 524] on video "Video Player" at bounding box center [617, 347] width 1235 height 695
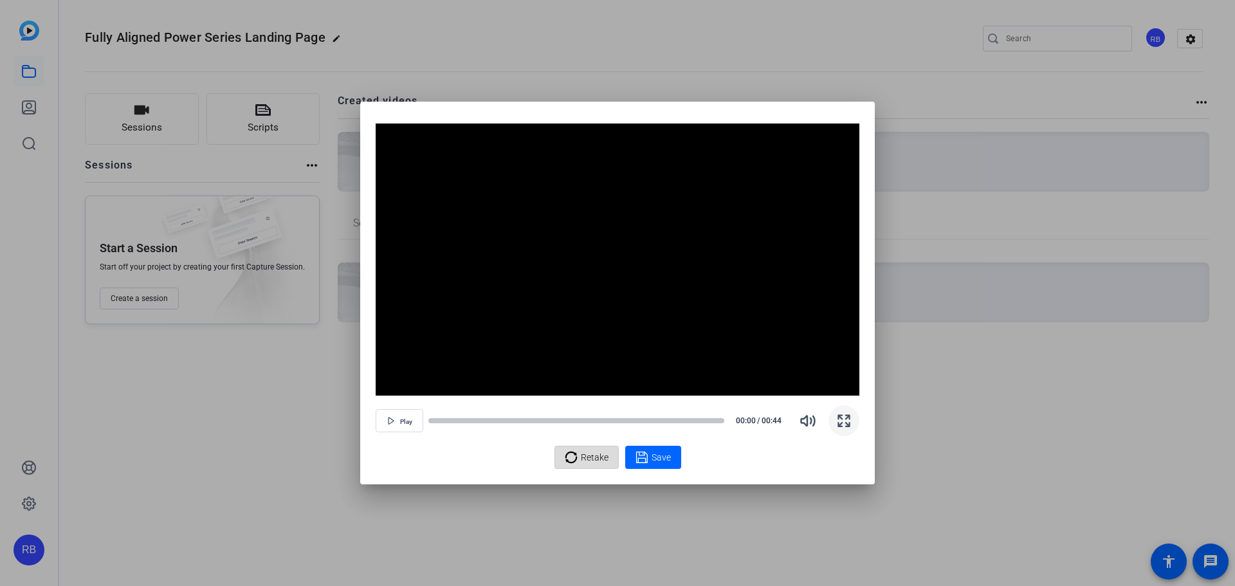
click at [594, 461] on span "Retake" at bounding box center [595, 457] width 28 height 24
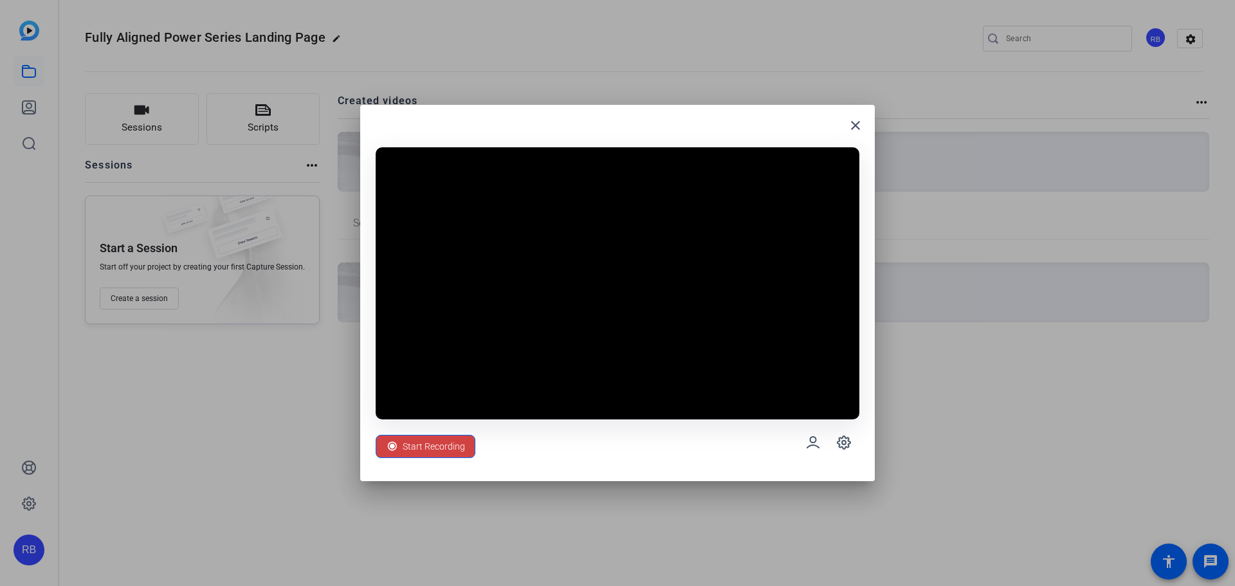
drag, startPoint x: 737, startPoint y: 128, endPoint x: 740, endPoint y: 107, distance: 20.8
click at [740, 107] on div "close Start Recording" at bounding box center [617, 293] width 515 height 376
click at [847, 447] on icon at bounding box center [844, 442] width 13 height 13
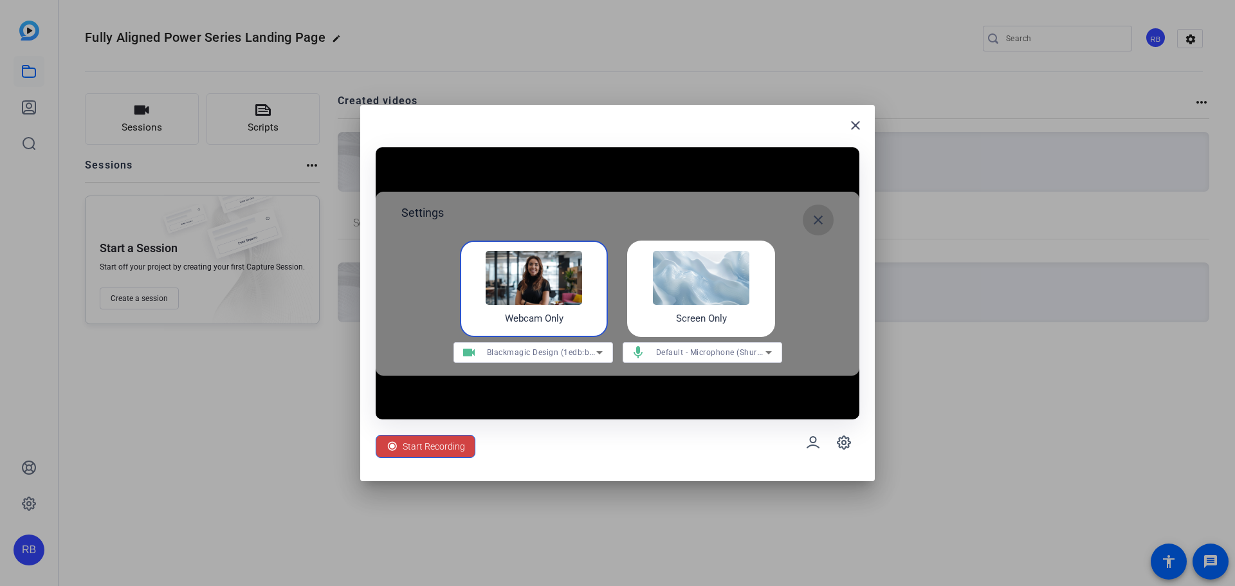
click at [817, 221] on mat-icon "close" at bounding box center [818, 219] width 15 height 15
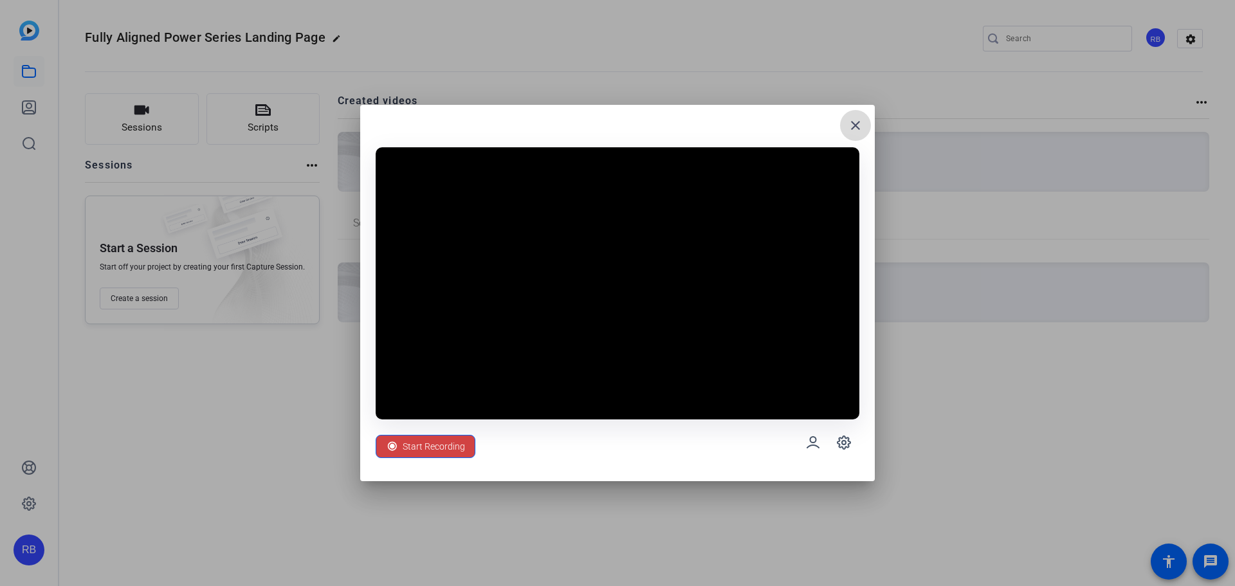
click at [850, 127] on mat-icon "close" at bounding box center [855, 125] width 15 height 15
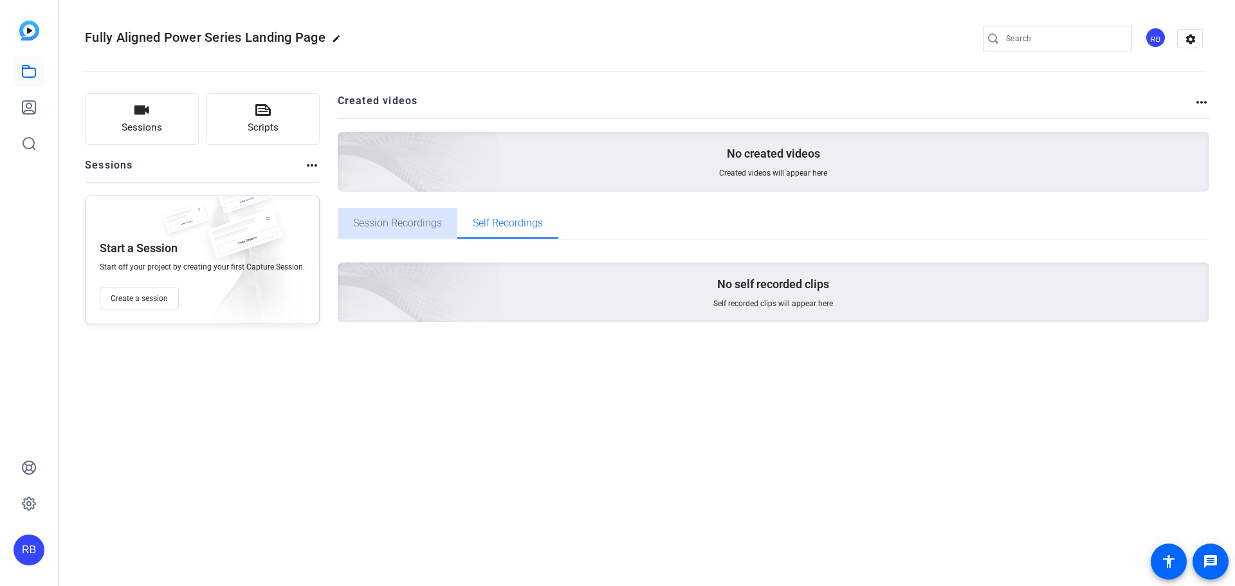
click at [392, 228] on span "Session Recordings" at bounding box center [397, 223] width 89 height 10
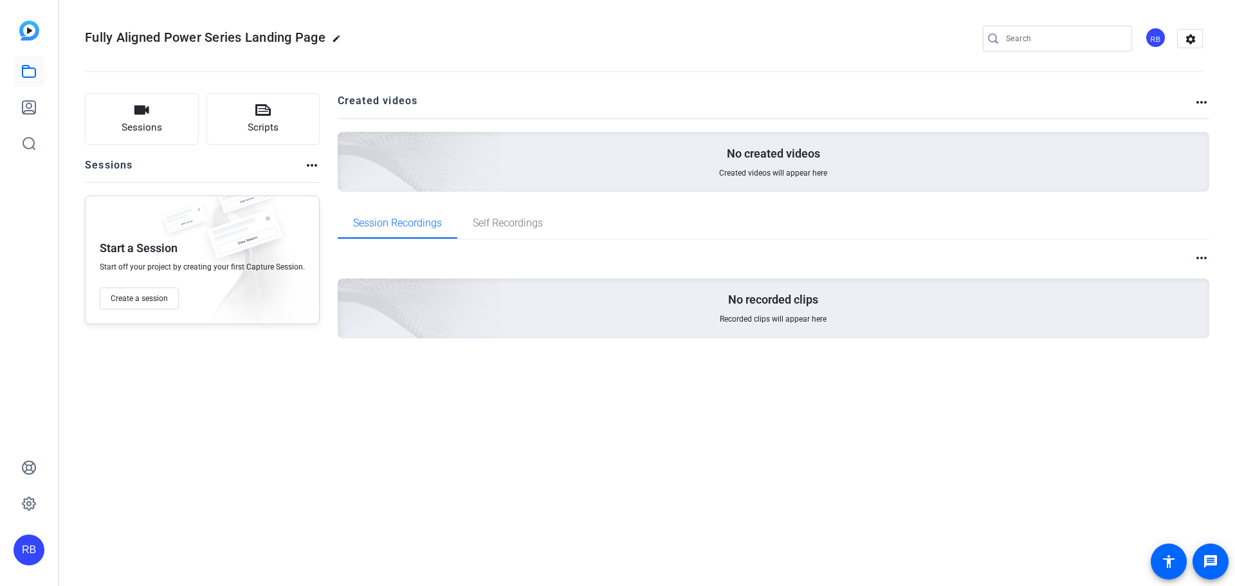
click at [1206, 263] on mat-icon "more_horiz" at bounding box center [1201, 257] width 15 height 15
click at [309, 167] on div at bounding box center [617, 293] width 1235 height 586
click at [313, 165] on mat-icon "more_horiz" at bounding box center [311, 165] width 15 height 15
click at [241, 114] on div at bounding box center [617, 293] width 1235 height 586
click at [241, 114] on button "Scripts" at bounding box center [264, 118] width 114 height 51
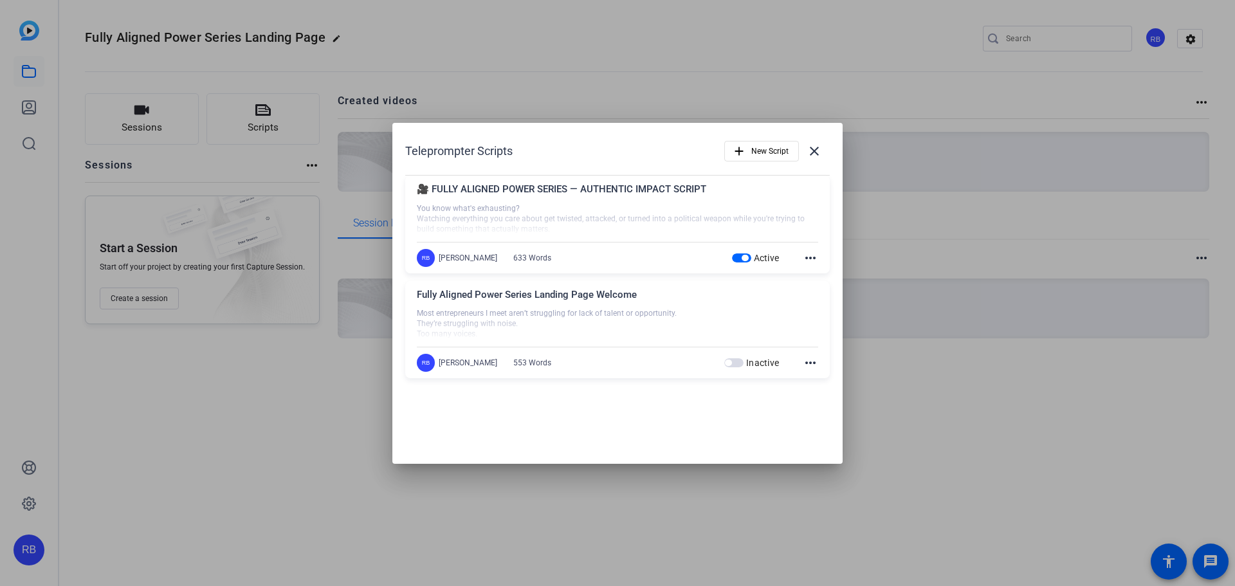
click at [579, 197] on div "🎥 FULLY ALIGNED POWER SERIES — AUTHENTIC IMPACT SCRIPT" at bounding box center [617, 192] width 401 height 21
click at [464, 268] on div "🎥 FULLY ALIGNED POWER SERIES — AUTHENTIC IMPACT SCRIPT You know what's exhausti…" at bounding box center [617, 225] width 425 height 98
click at [705, 202] on div "🎥 FULLY ALIGNED POWER SERIES — AUTHENTIC IMPACT SCRIPT" at bounding box center [617, 192] width 401 height 21
click at [513, 260] on div "633 Words" at bounding box center [532, 258] width 38 height 10
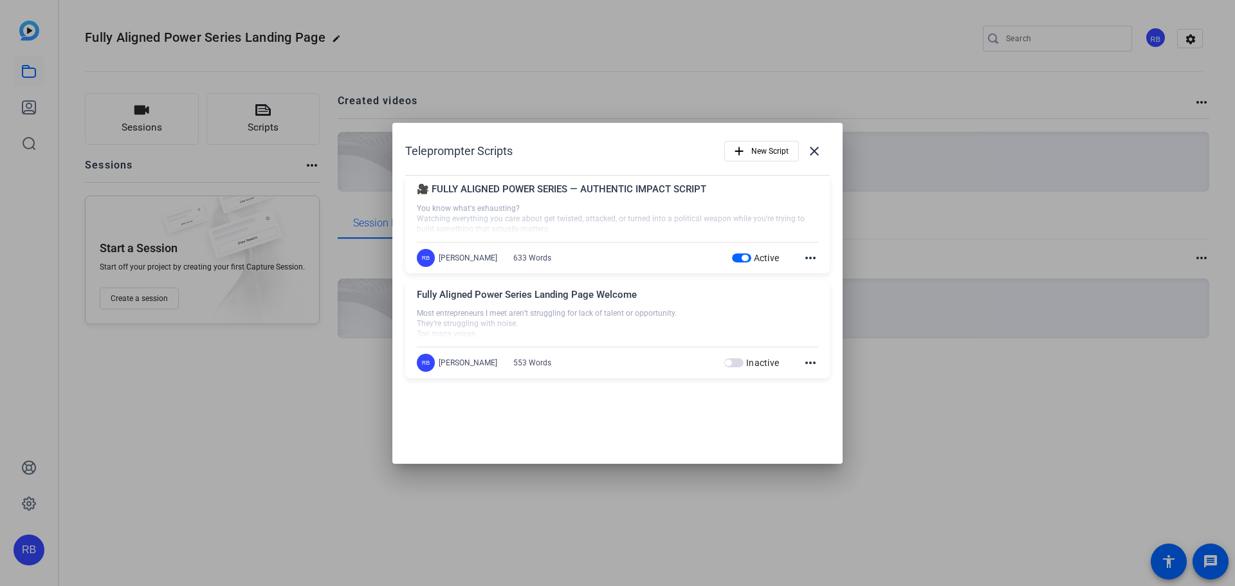
click at [814, 257] on mat-icon "more_horiz" at bounding box center [810, 257] width 15 height 15
click at [827, 281] on span "Edit" at bounding box center [838, 276] width 51 height 15
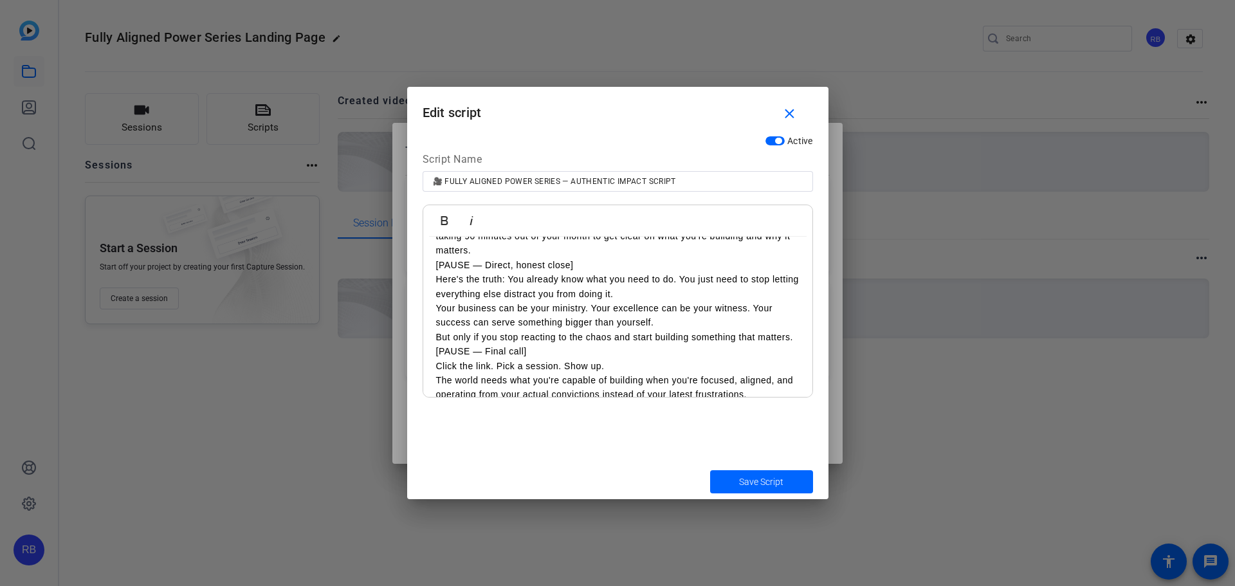
scroll to position [787, 0]
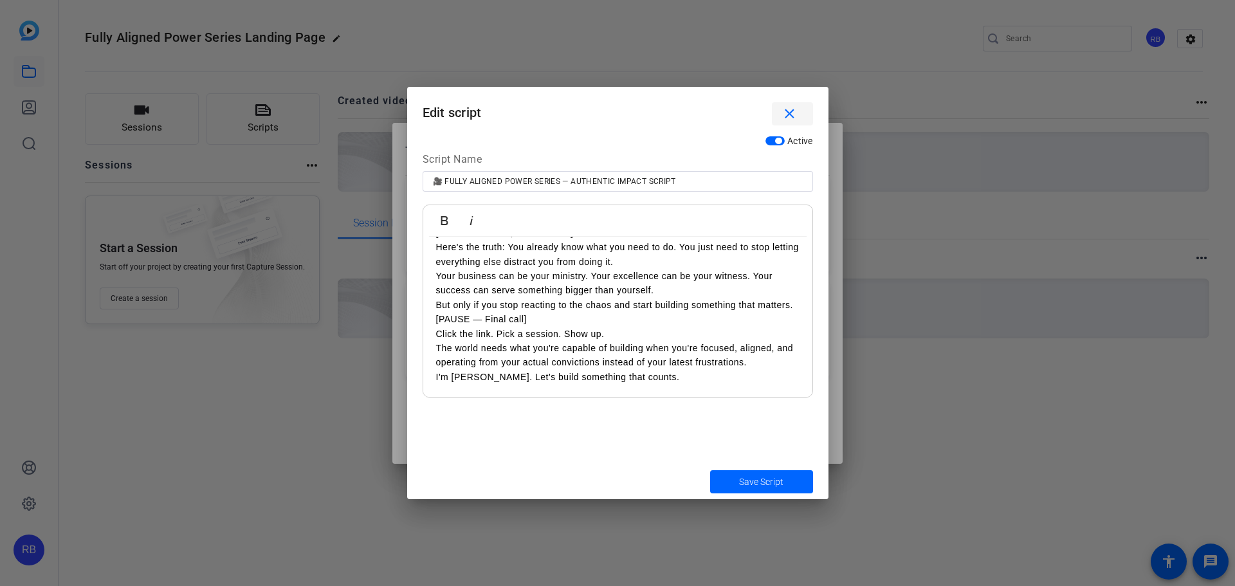
click at [796, 122] on mat-icon "close" at bounding box center [790, 114] width 16 height 16
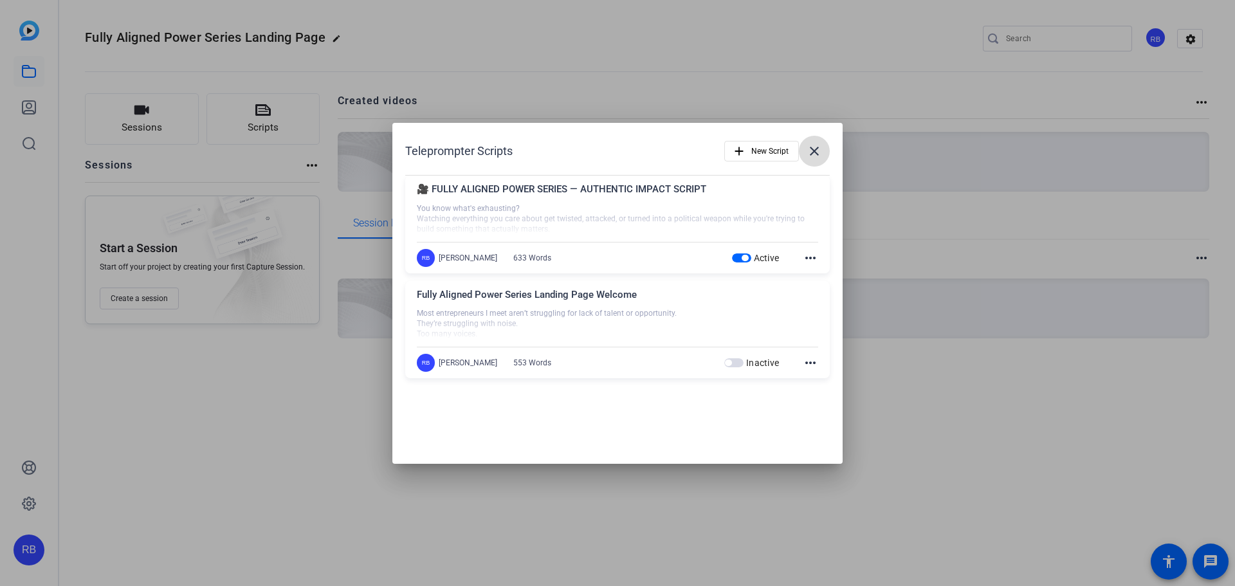
click at [814, 153] on mat-icon "close" at bounding box center [814, 150] width 15 height 15
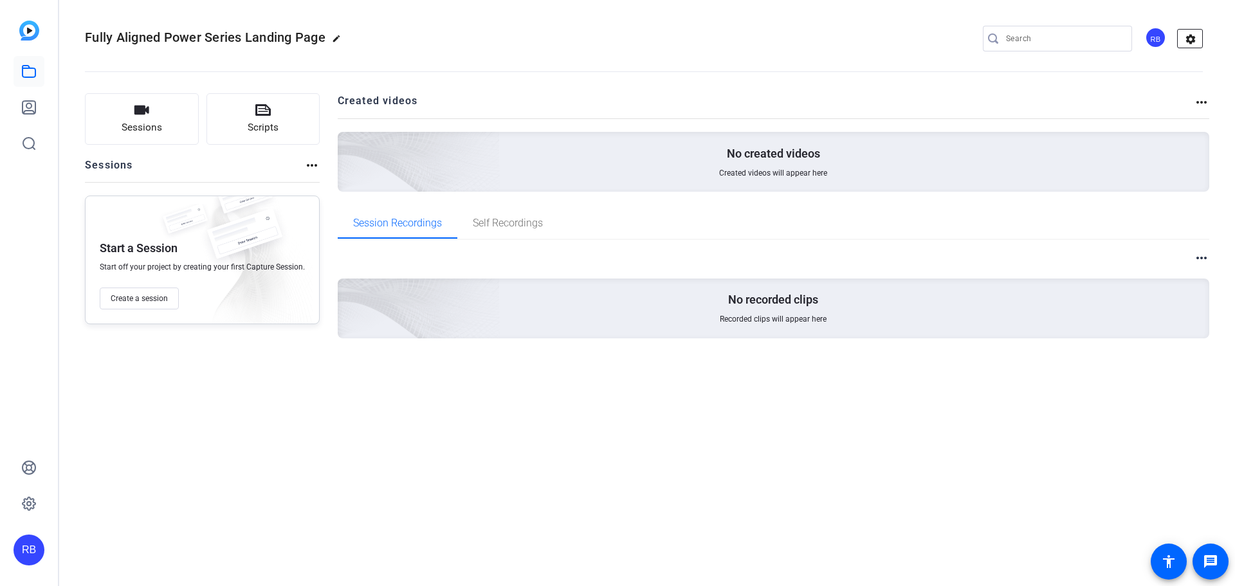
click at [1194, 43] on mat-icon "settings" at bounding box center [1191, 39] width 26 height 19
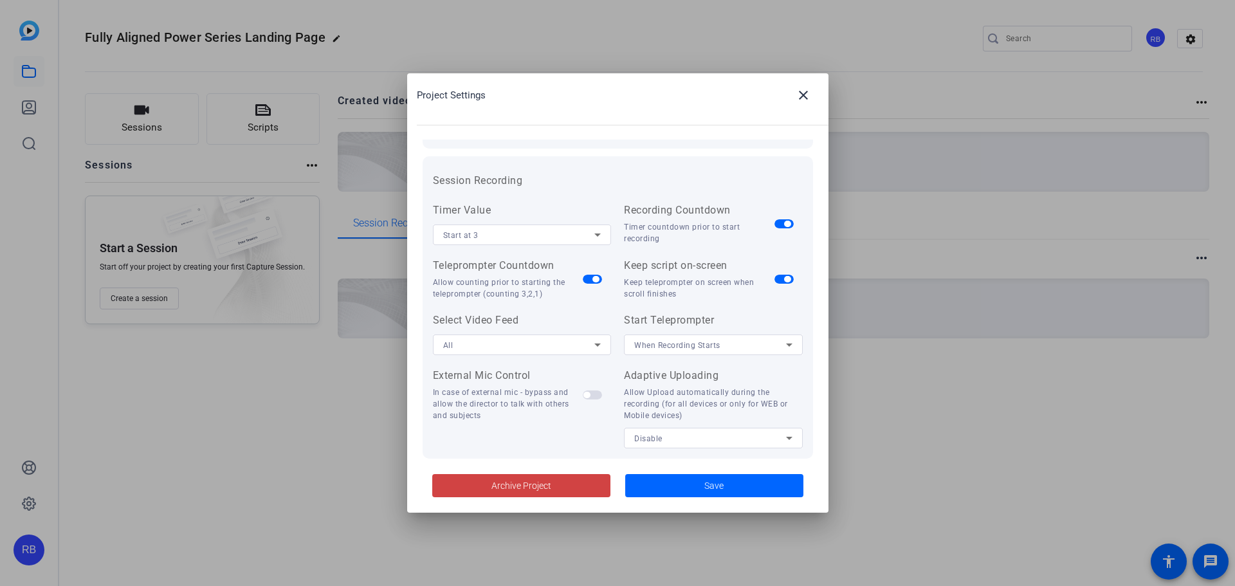
scroll to position [110, 0]
click at [784, 282] on span "button" at bounding box center [787, 283] width 6 height 6
click at [780, 282] on span "button" at bounding box center [784, 283] width 19 height 9
click at [594, 285] on span "button" at bounding box center [595, 283] width 6 height 6
click at [592, 246] on icon at bounding box center [597, 239] width 15 height 15
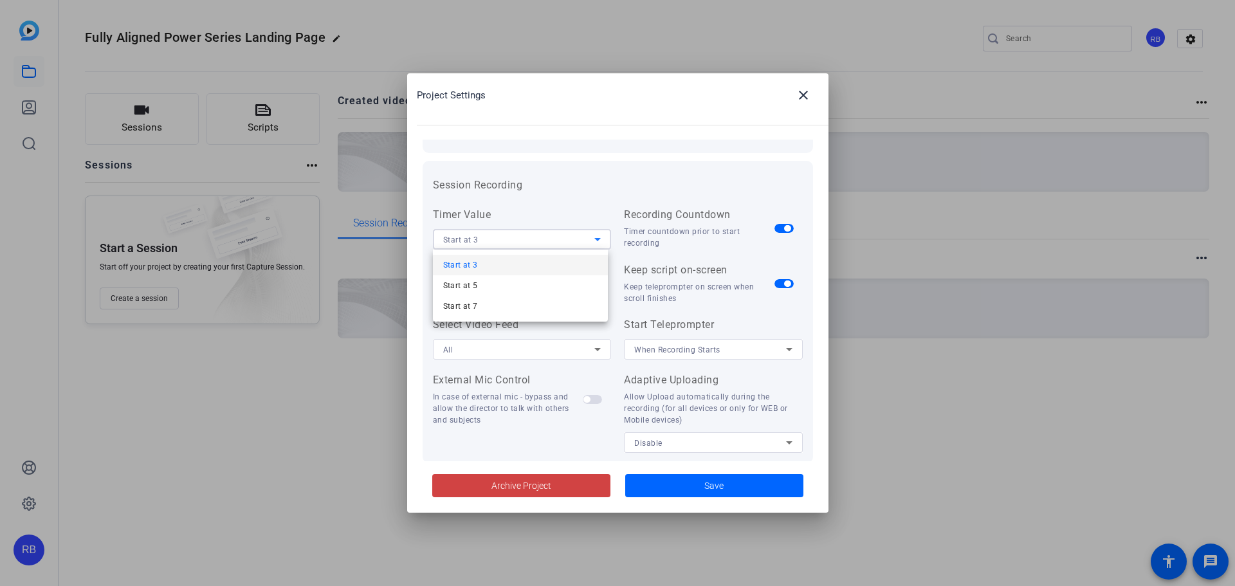
click at [582, 248] on div at bounding box center [617, 293] width 1235 height 586
click at [591, 288] on span "button" at bounding box center [592, 283] width 19 height 9
click at [596, 356] on icon at bounding box center [597, 349] width 15 height 15
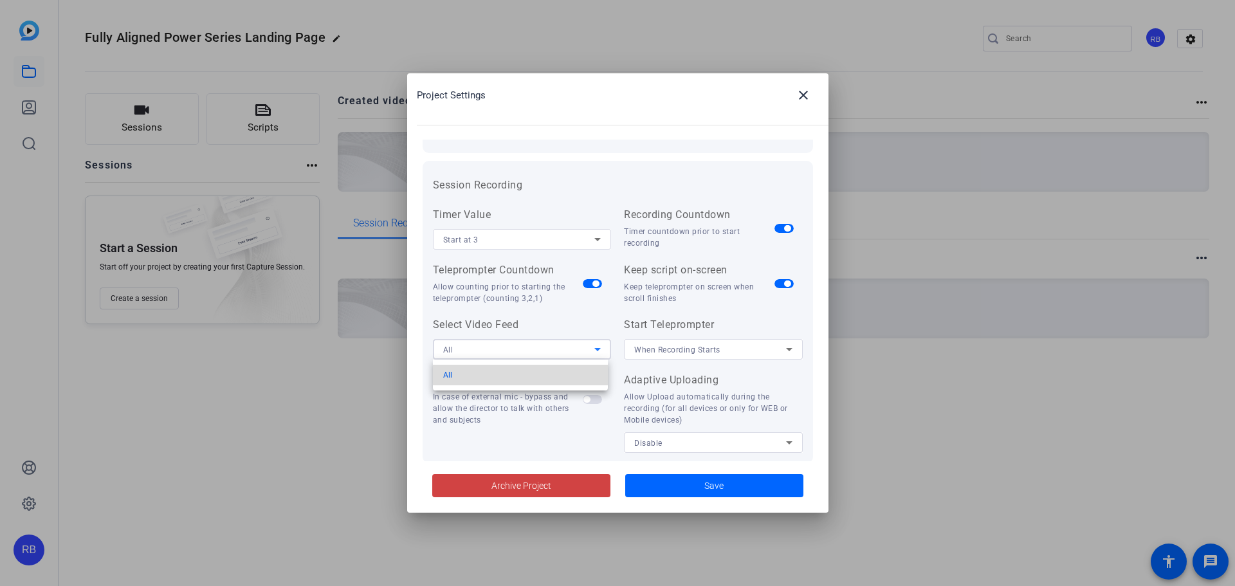
click at [596, 365] on mat-option "All" at bounding box center [521, 375] width 176 height 21
click at [788, 352] on icon at bounding box center [789, 349] width 15 height 15
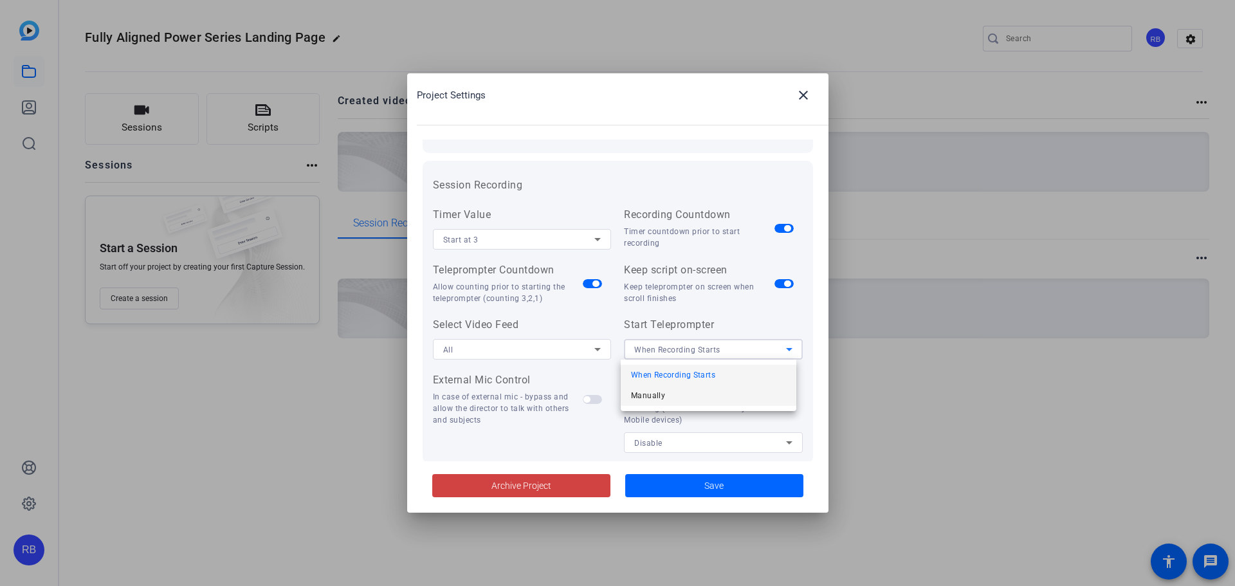
click at [653, 397] on span "Manually" at bounding box center [648, 395] width 34 height 15
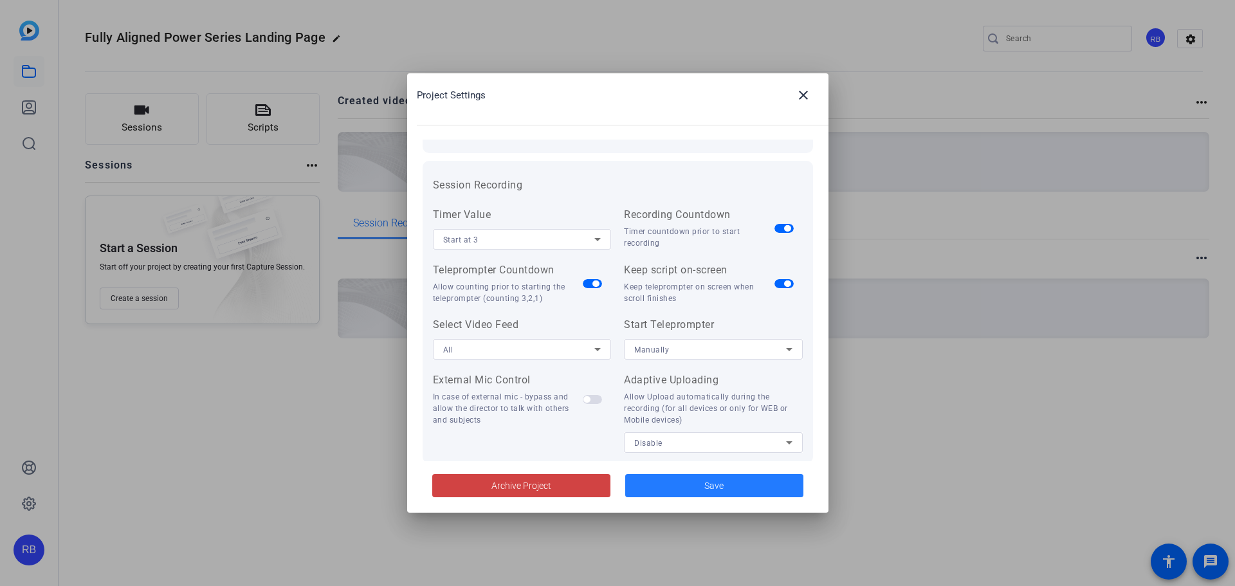
click at [686, 488] on span at bounding box center [714, 485] width 178 height 31
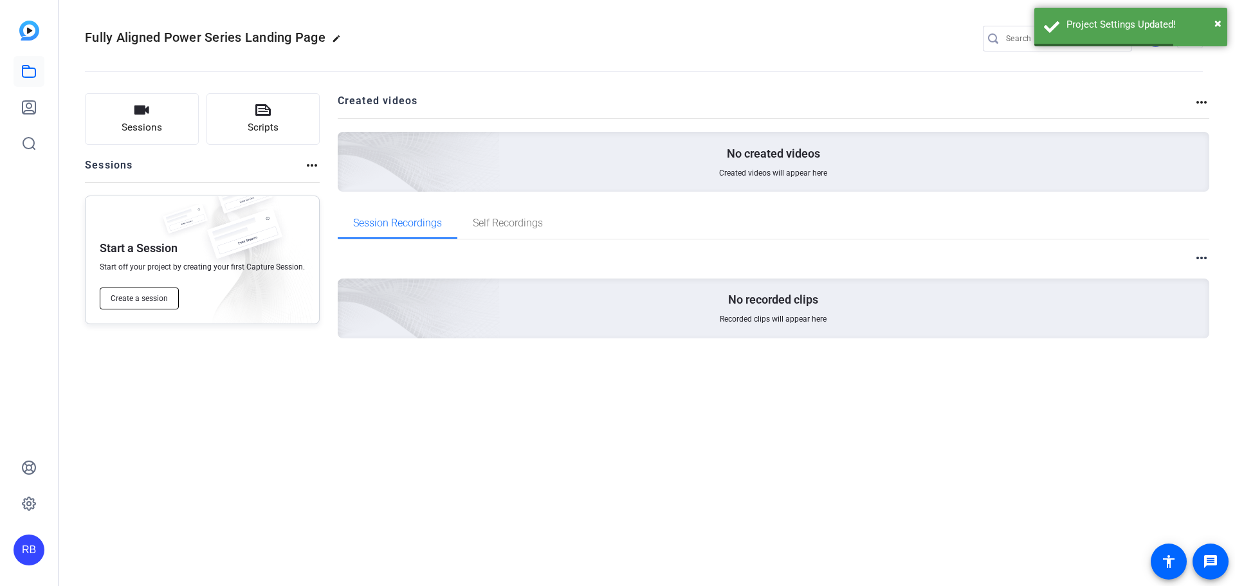
click at [137, 298] on span "Create a session" at bounding box center [139, 298] width 57 height 10
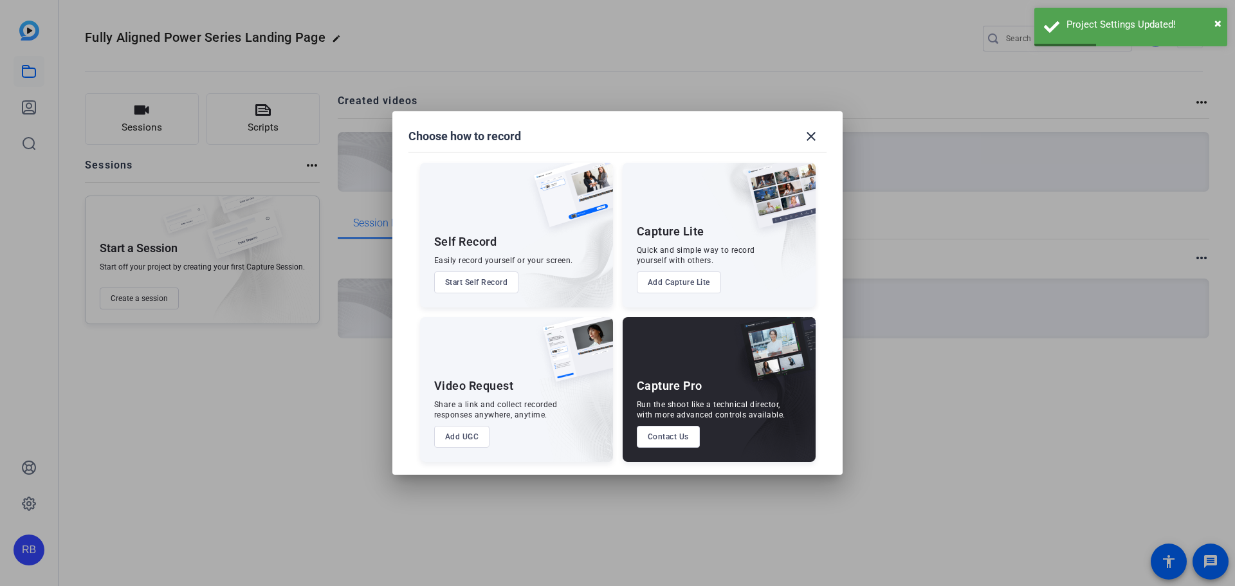
click at [467, 280] on button "Start Self Record" at bounding box center [476, 282] width 85 height 22
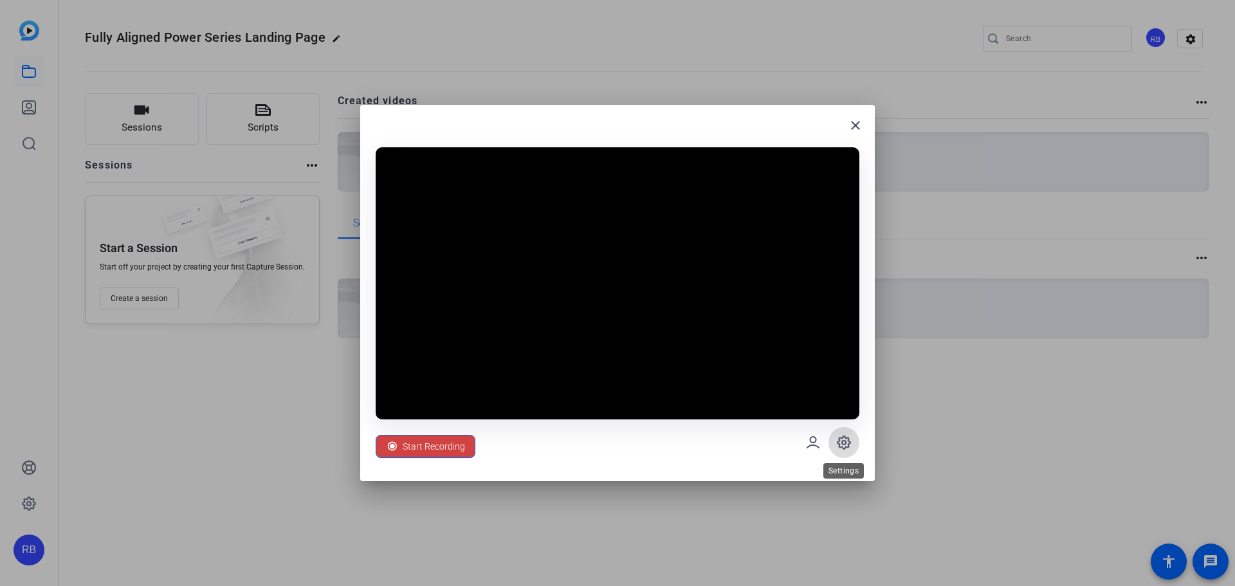
click at [843, 453] on span at bounding box center [844, 442] width 31 height 31
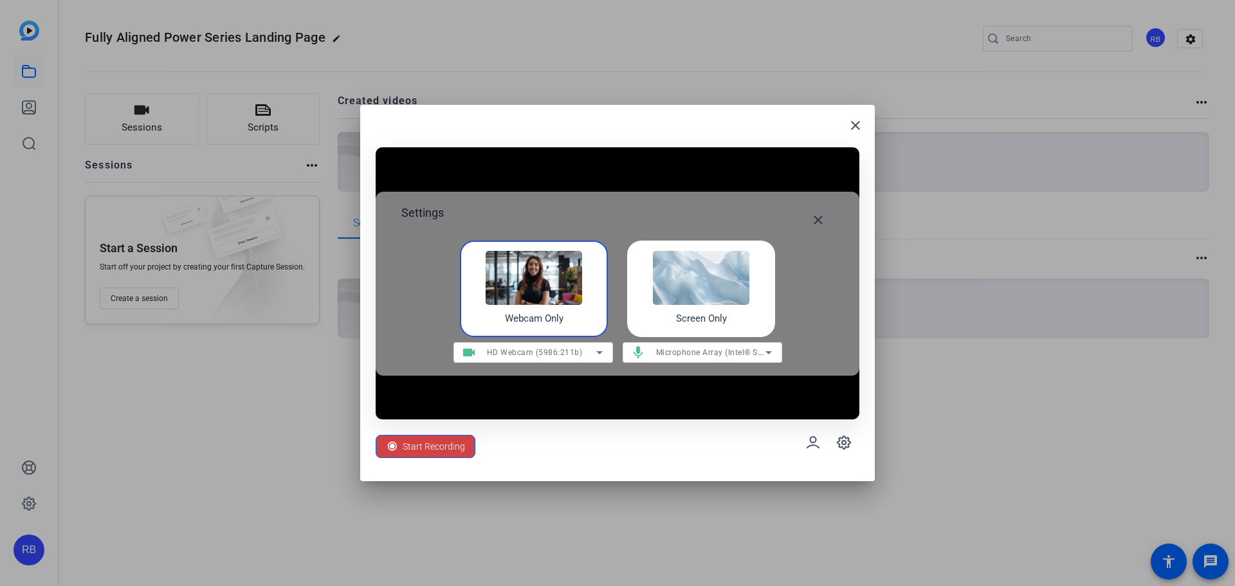
click at [535, 354] on span "HD Webcam (5986:211b)" at bounding box center [535, 352] width 96 height 9
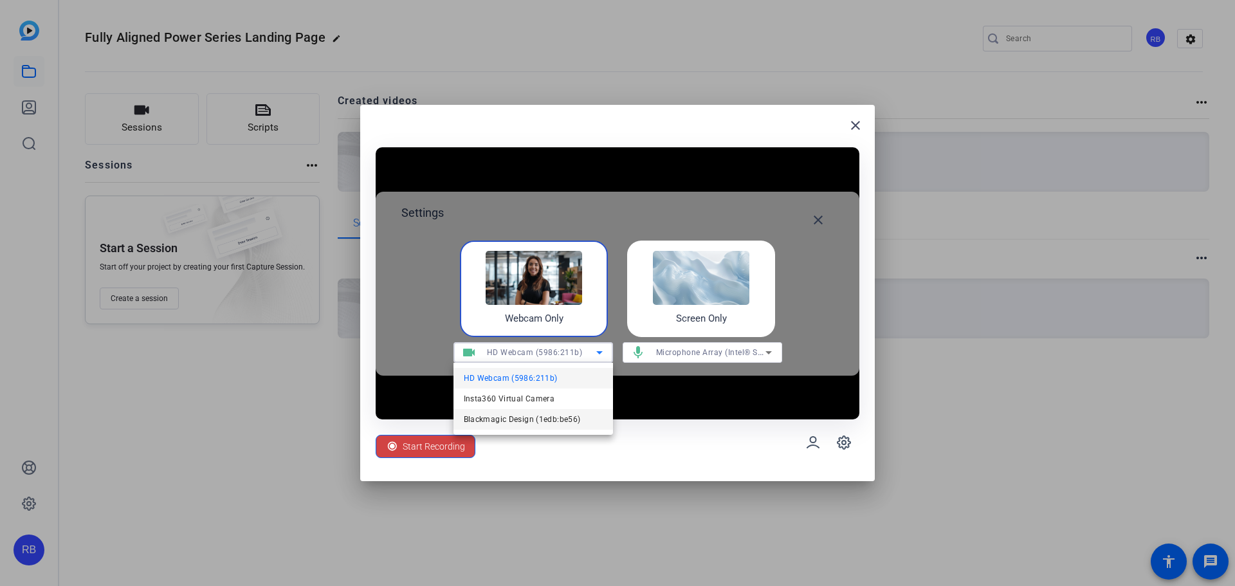
click at [506, 413] on span "Blackmagic Design (1edb:be56)" at bounding box center [522, 419] width 117 height 15
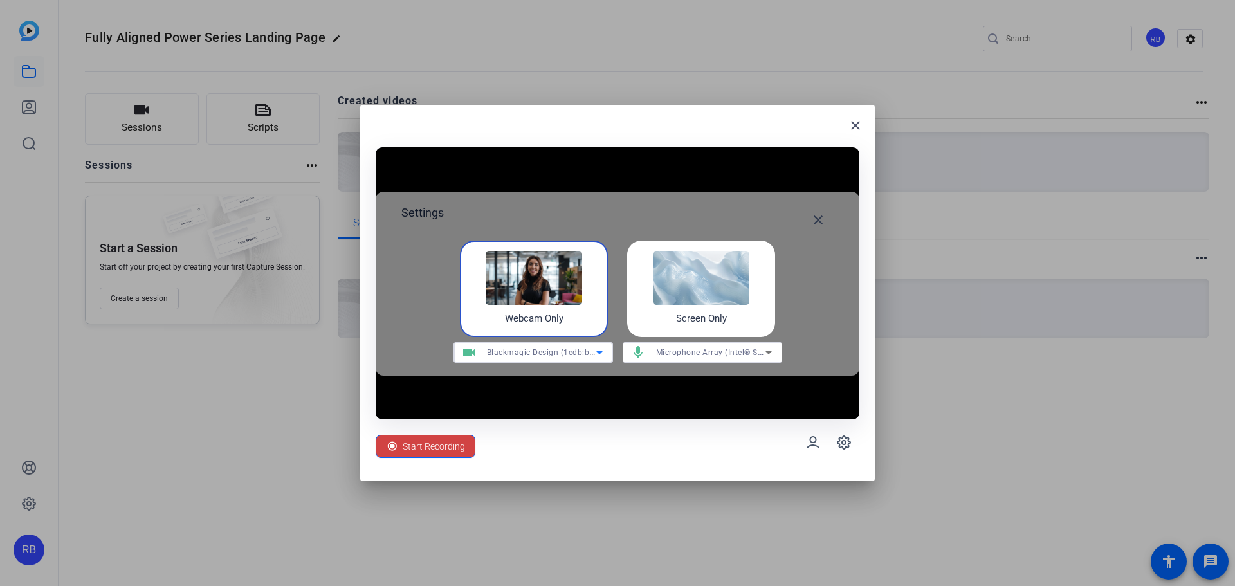
click at [751, 352] on span "Microphone Array (Intel® Smart Sound Technology for Digital Microphones)" at bounding box center [798, 352] width 285 height 10
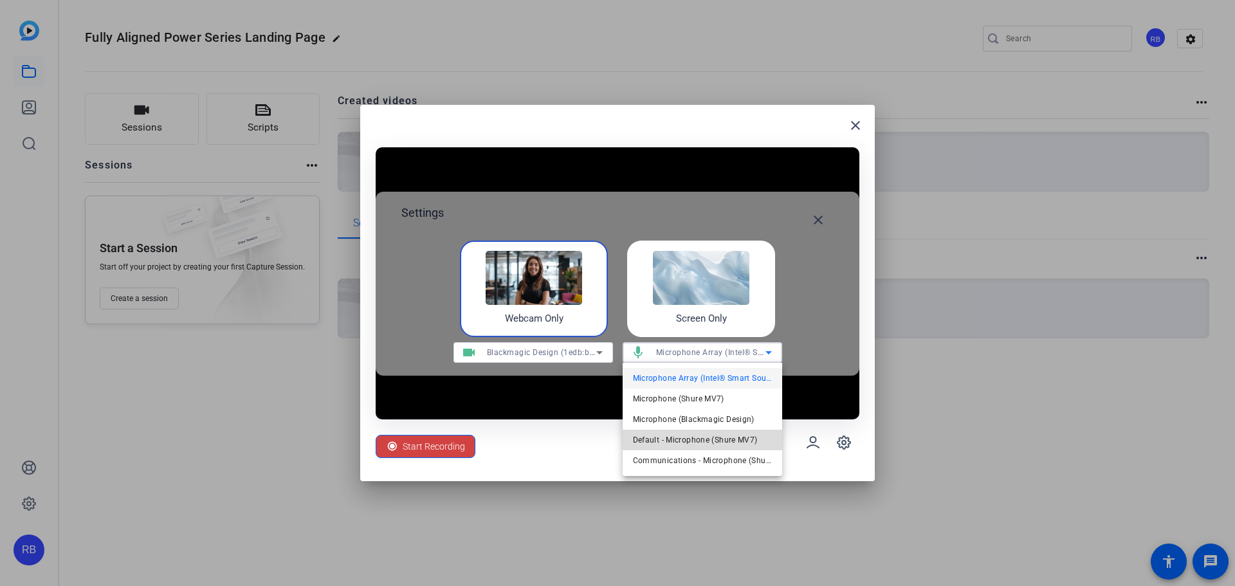
click at [672, 438] on span "Default - Microphone (Shure MV7)" at bounding box center [695, 439] width 125 height 15
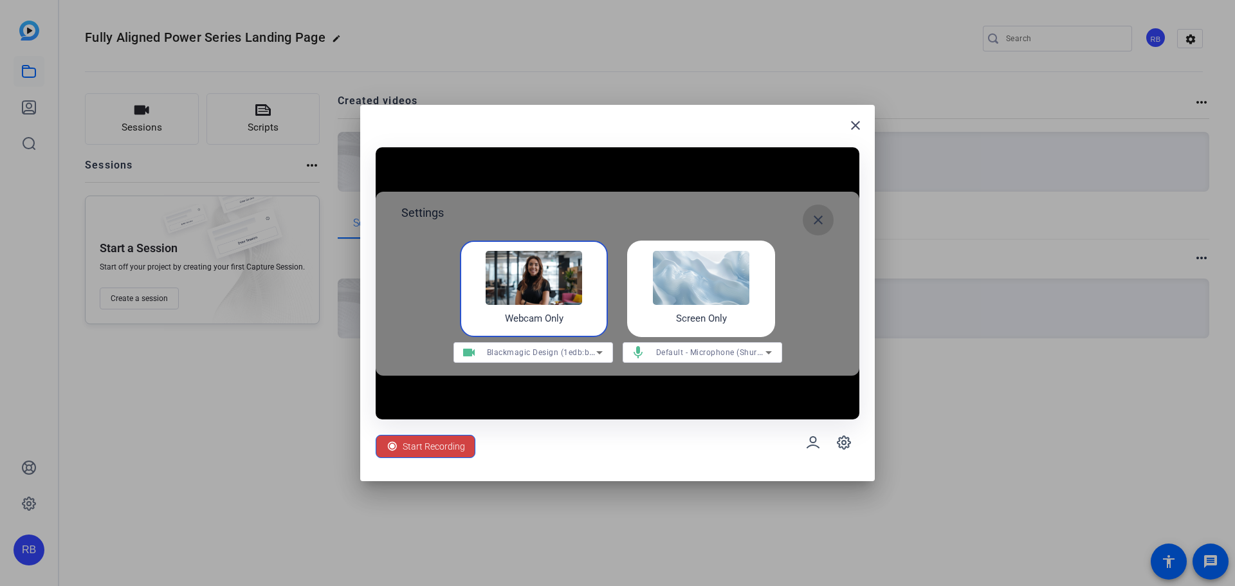
click at [815, 219] on mat-icon "close" at bounding box center [818, 219] width 15 height 15
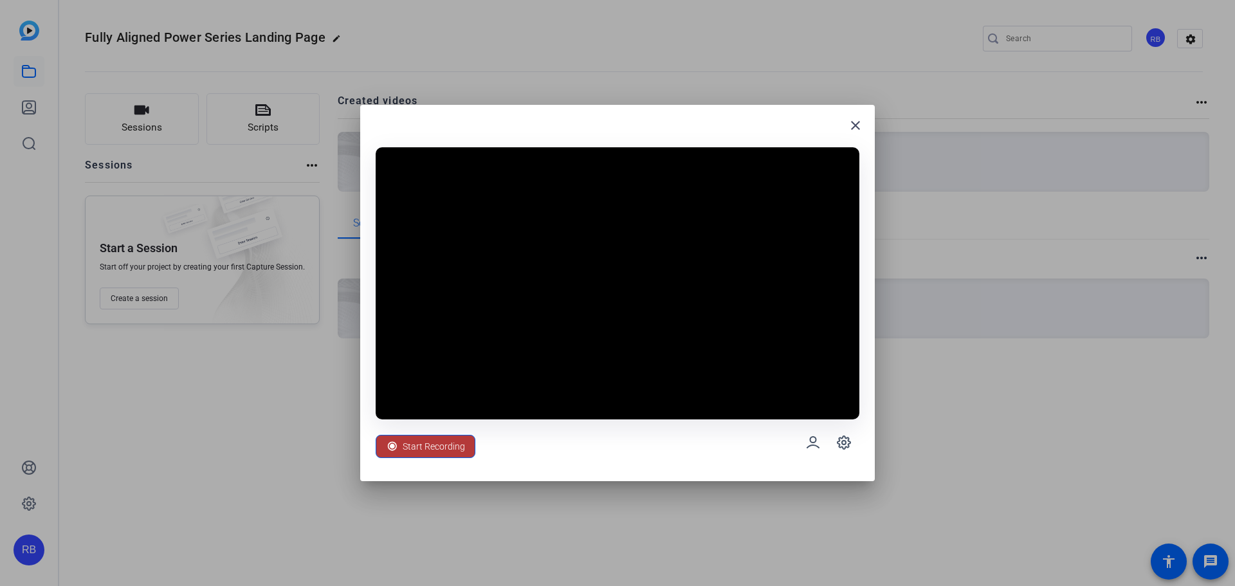
click at [430, 446] on span "Start Recording" at bounding box center [434, 446] width 62 height 24
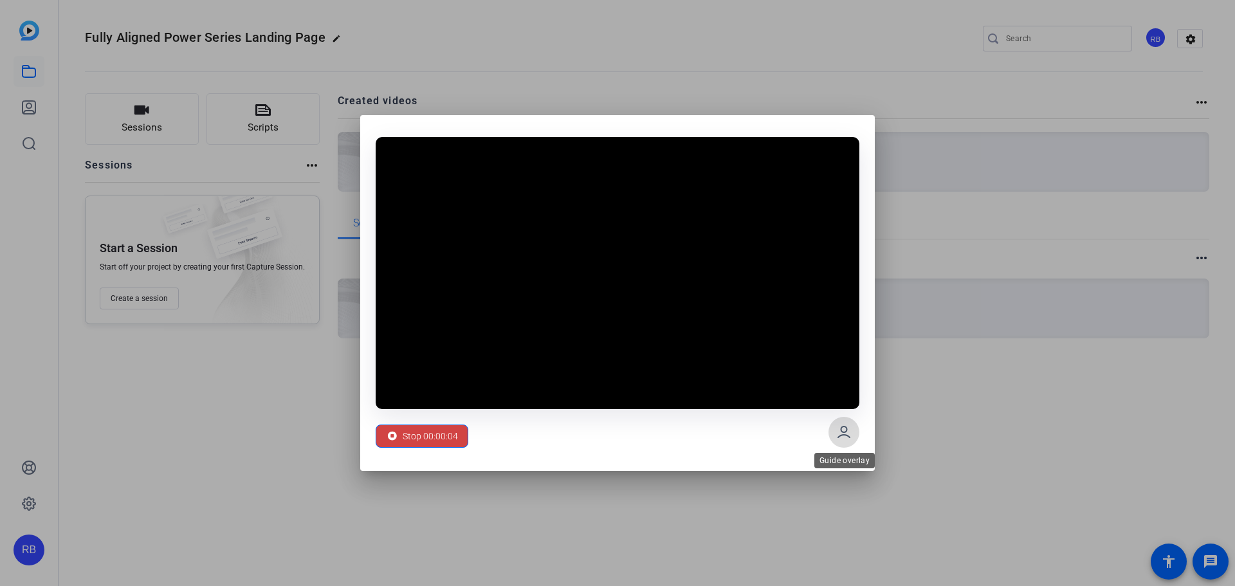
click at [845, 431] on icon at bounding box center [843, 432] width 15 height 15
drag, startPoint x: 793, startPoint y: 266, endPoint x: 829, endPoint y: 183, distance: 90.2
click at [829, 183] on video at bounding box center [618, 273] width 484 height 272
click at [423, 437] on span "Stop 00:00:13" at bounding box center [430, 436] width 55 height 24
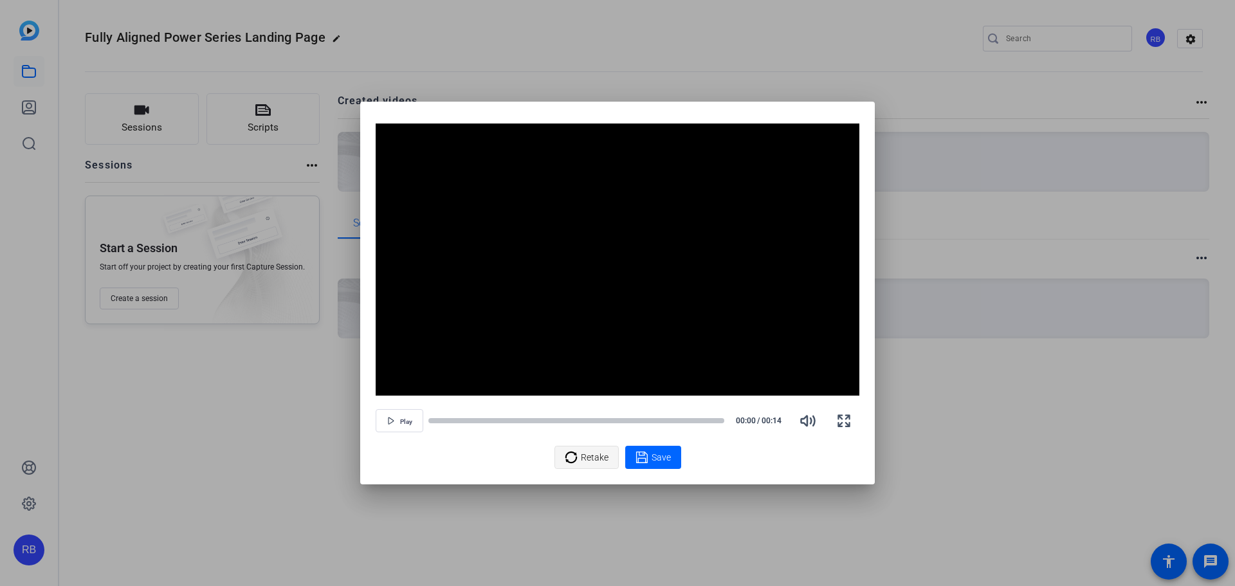
click at [582, 465] on span "Retake" at bounding box center [595, 457] width 28 height 24
